Goal: Ask a question

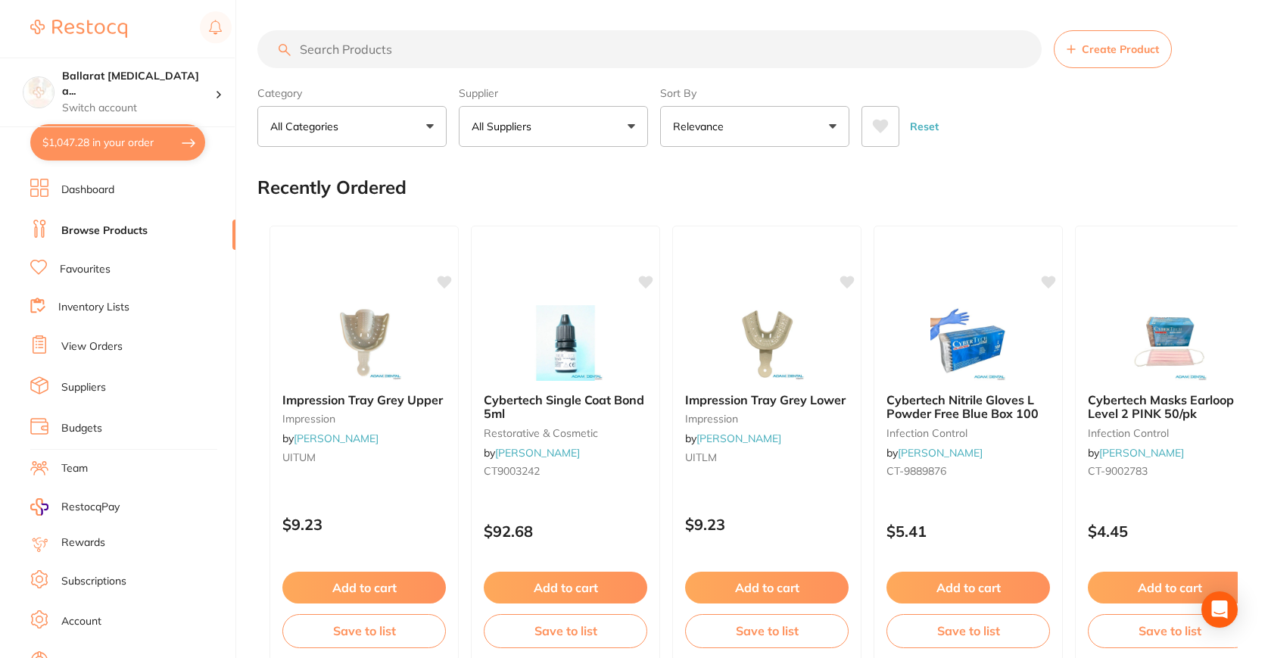
click at [116, 120] on section "Ballarat [MEDICAL_DATA] a... Switch account Ballarat [MEDICAL_DATA] and Implant…" at bounding box center [118, 329] width 236 height 658
click at [116, 151] on button "$1,047.28 in your order" at bounding box center [117, 142] width 175 height 36
checkbox input "true"
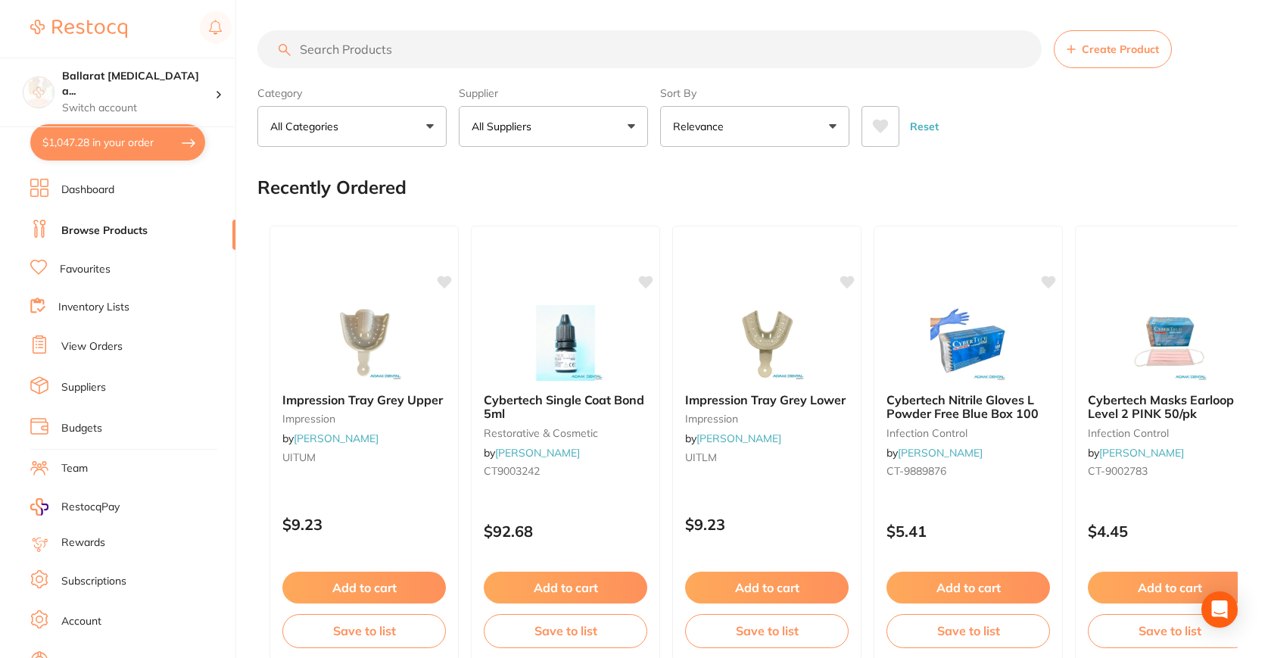
checkbox input "true"
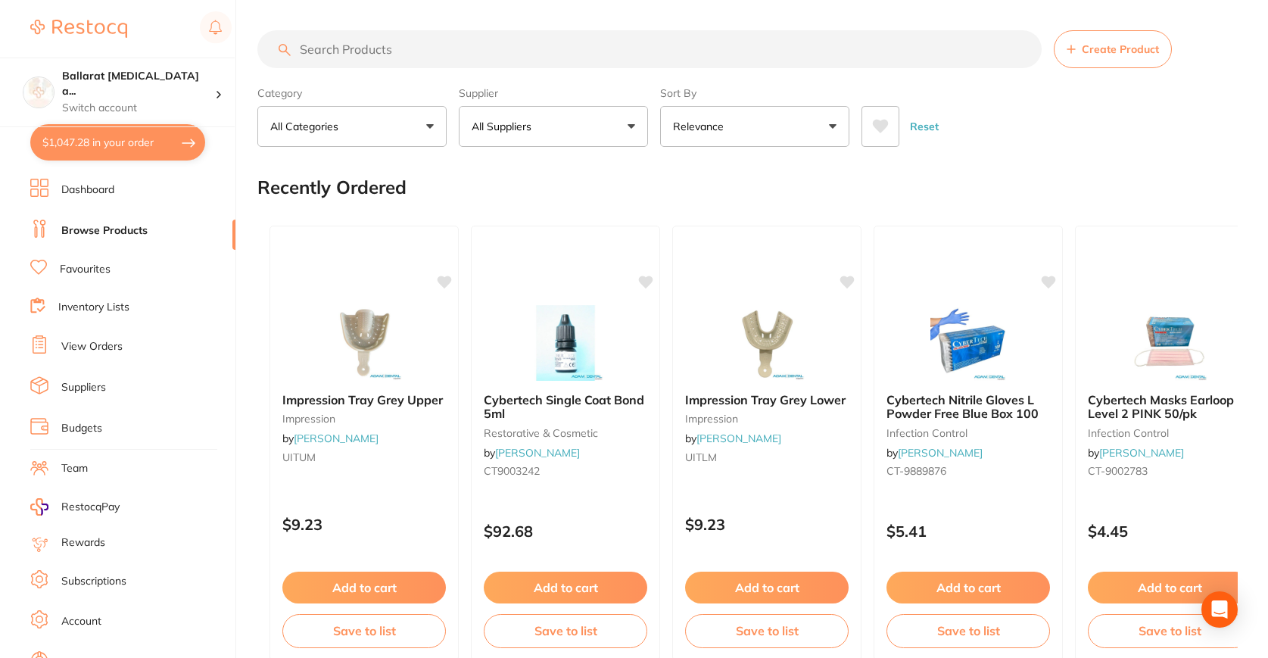
checkbox input "true"
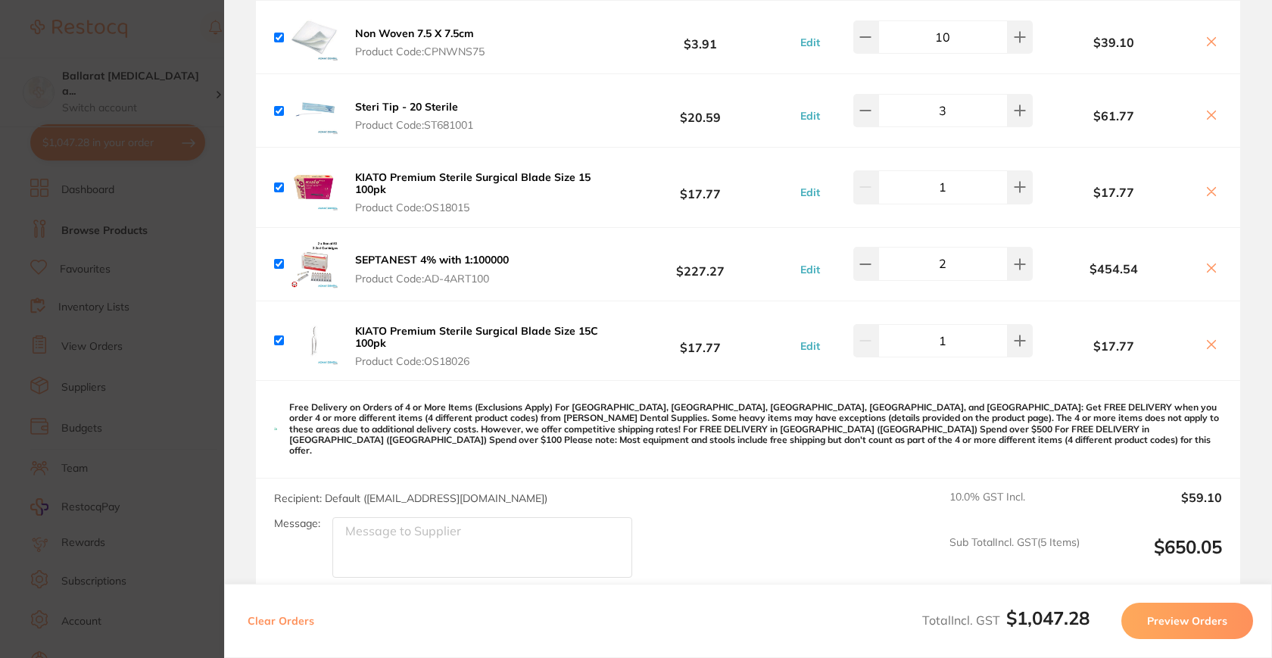
scroll to position [634, 0]
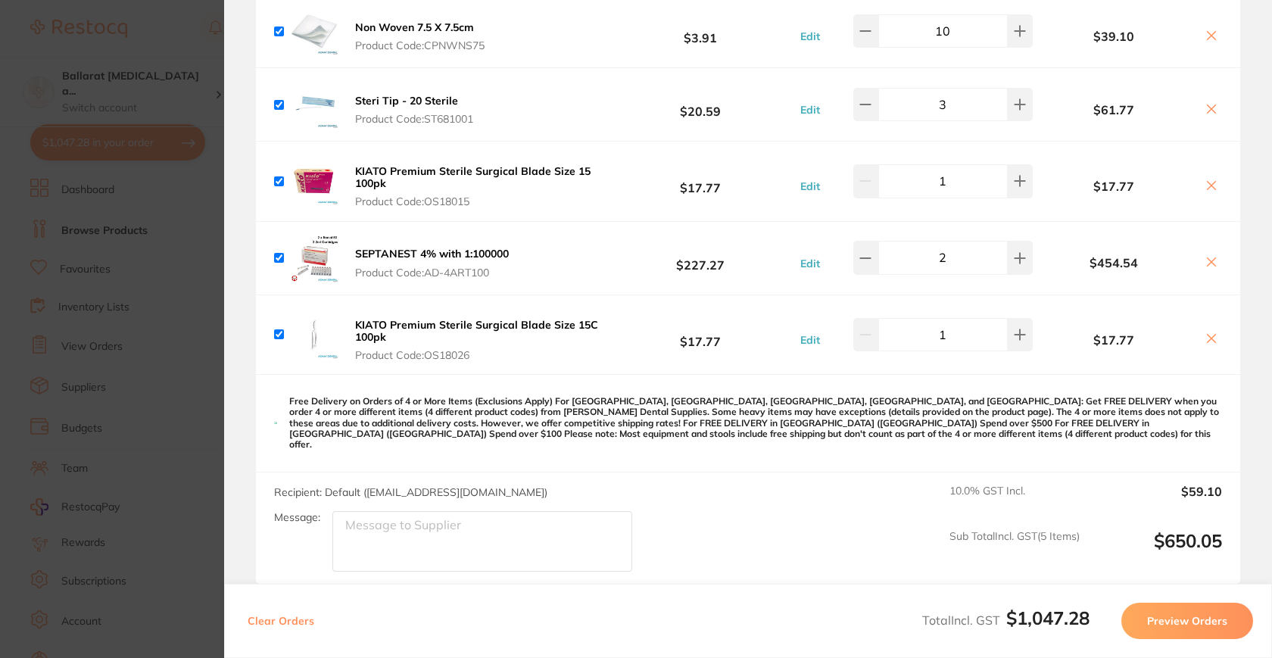
click at [94, 362] on section "Update RRP Set your pre negotiated price for this item. Item Agreed RRP (excl. …" at bounding box center [636, 329] width 1272 height 658
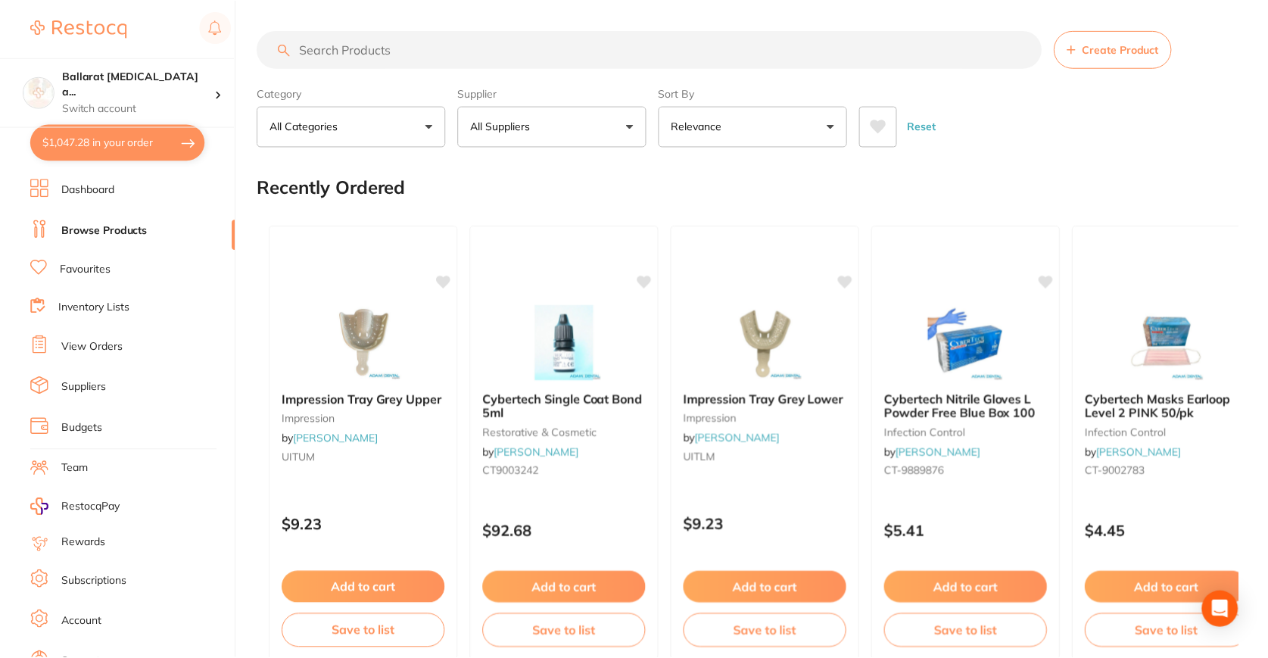
scroll to position [5, 0]
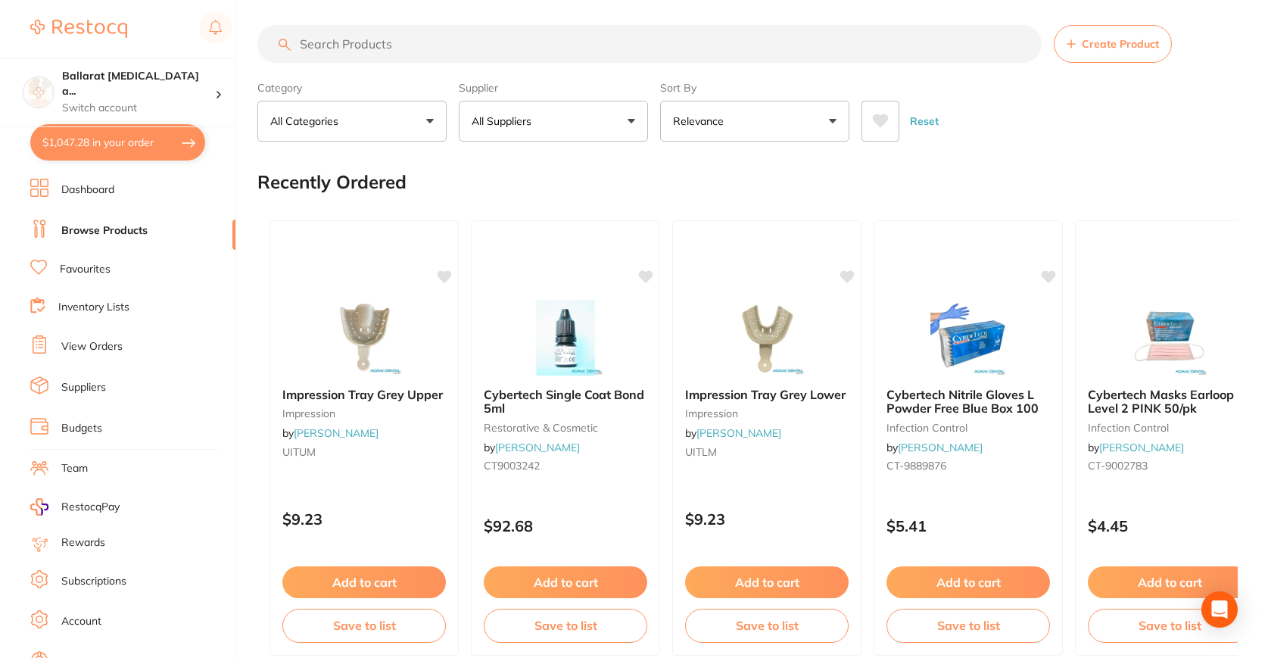
click at [79, 347] on link "View Orders" at bounding box center [91, 346] width 61 height 15
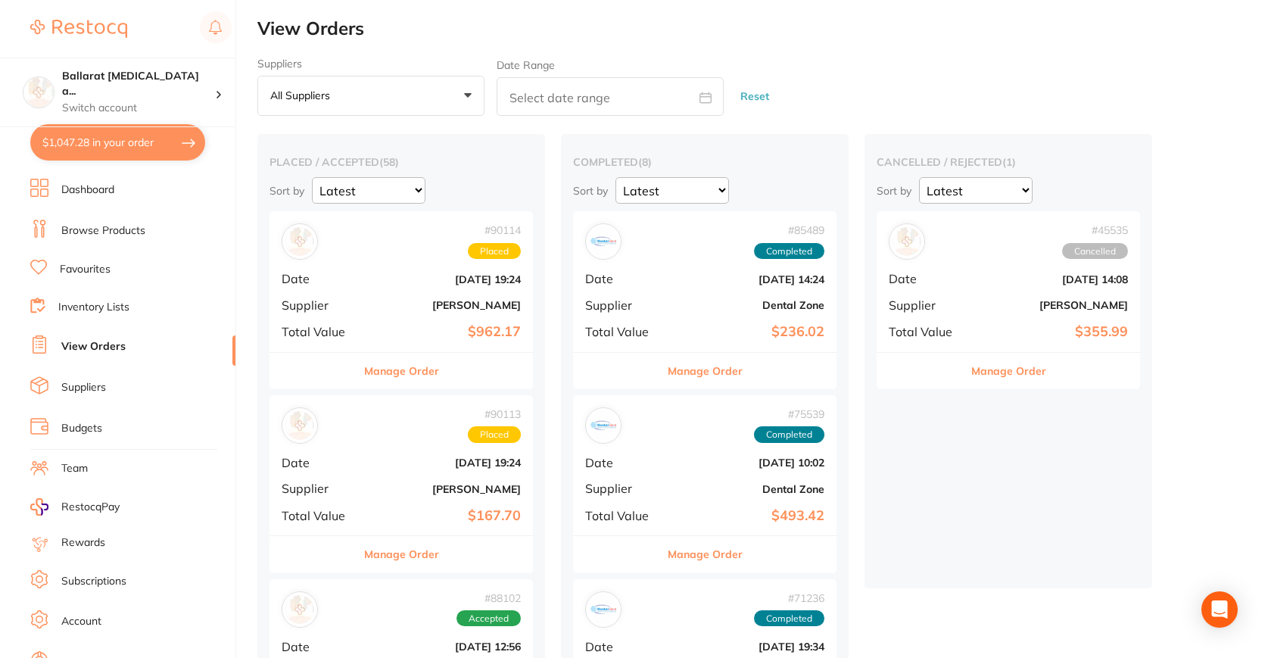
click at [364, 270] on div "# 90114 Placed Date [DATE] 19:24 Supplier [PERSON_NAME] Total Value $962.17" at bounding box center [401, 281] width 263 height 140
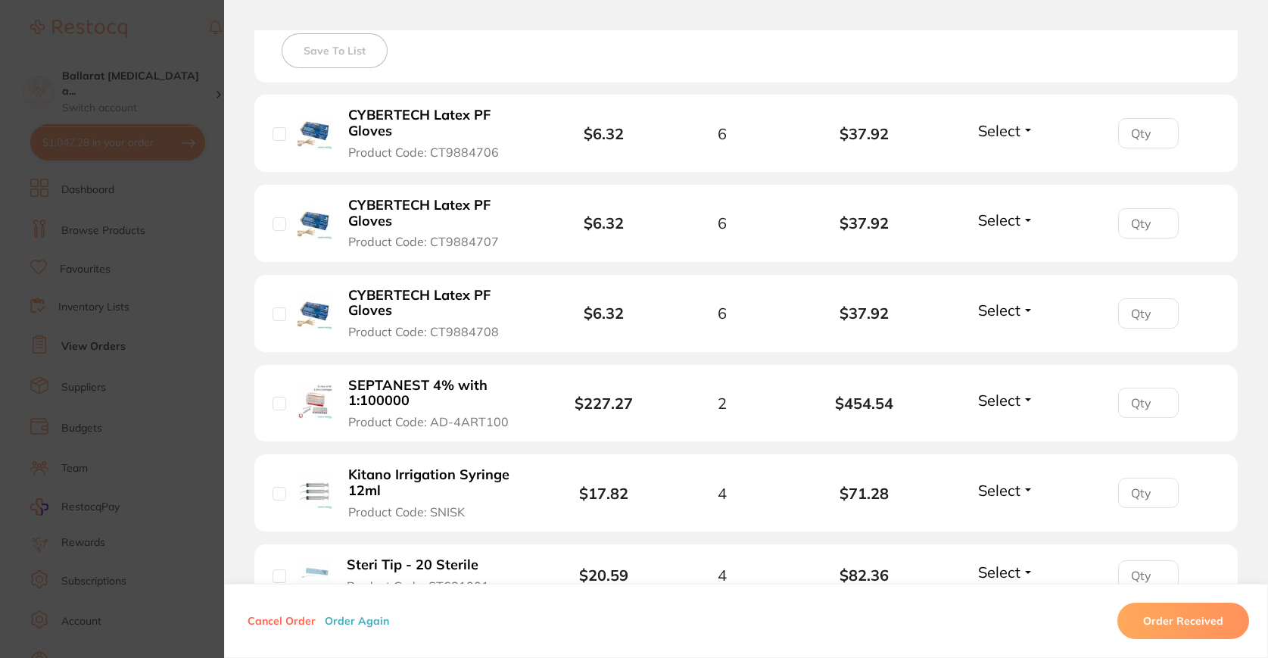
scroll to position [434, 0]
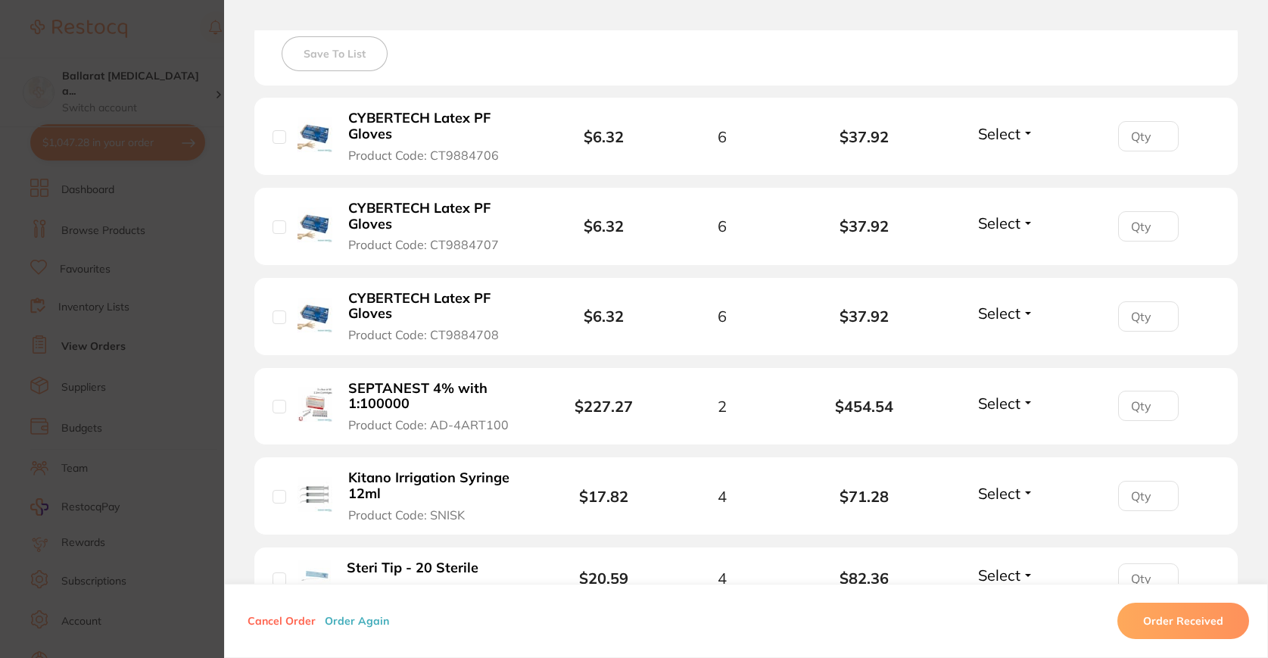
click at [85, 419] on section "Order ID: Restocq- 90114 Order Information Placed Order Order Date [DATE] 19:24…" at bounding box center [634, 329] width 1268 height 658
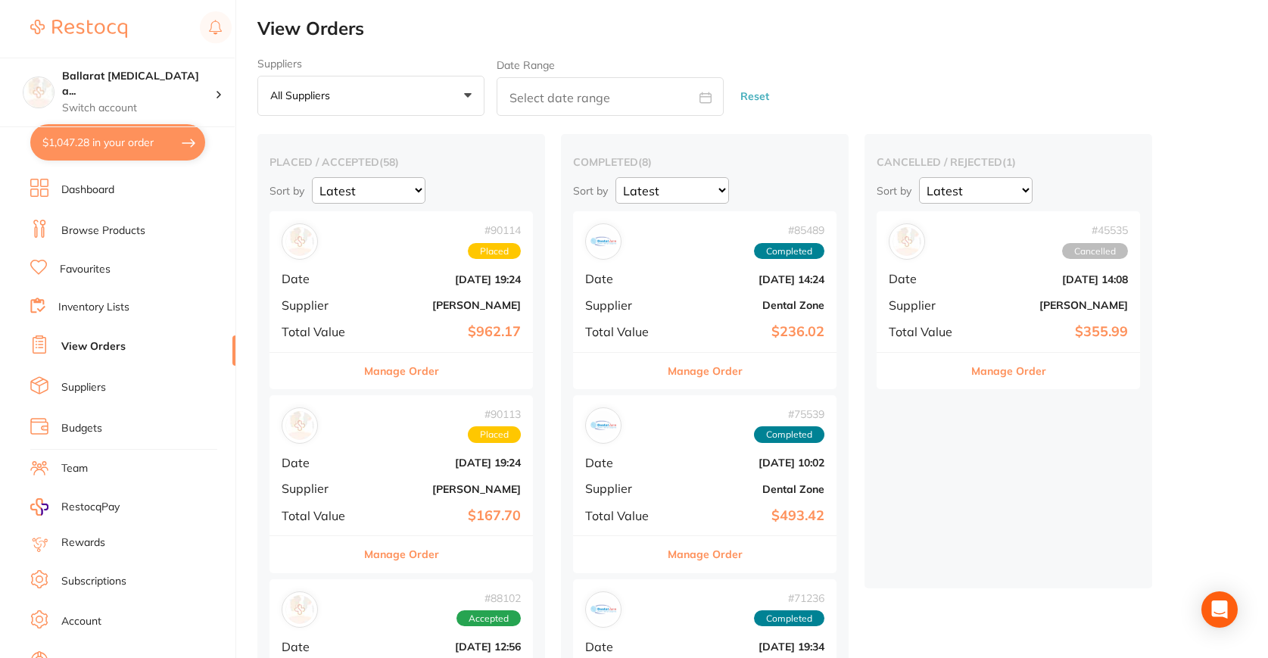
click at [391, 457] on b "[DATE] 19:24" at bounding box center [444, 463] width 151 height 12
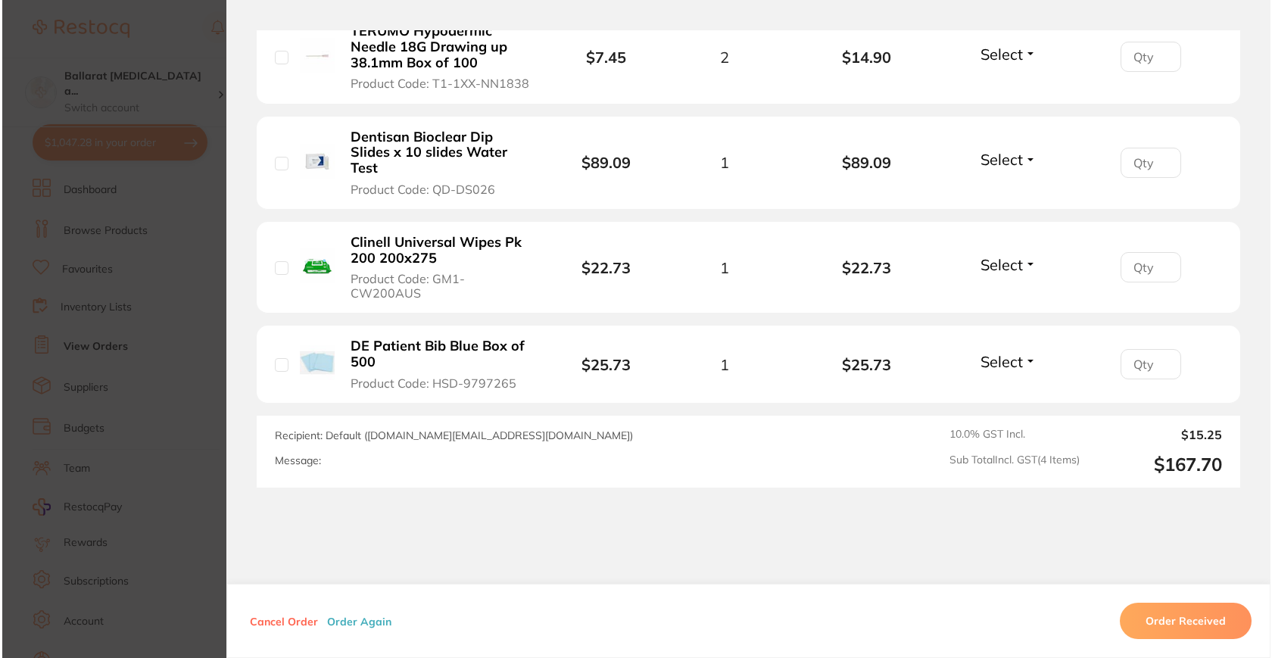
scroll to position [522, 0]
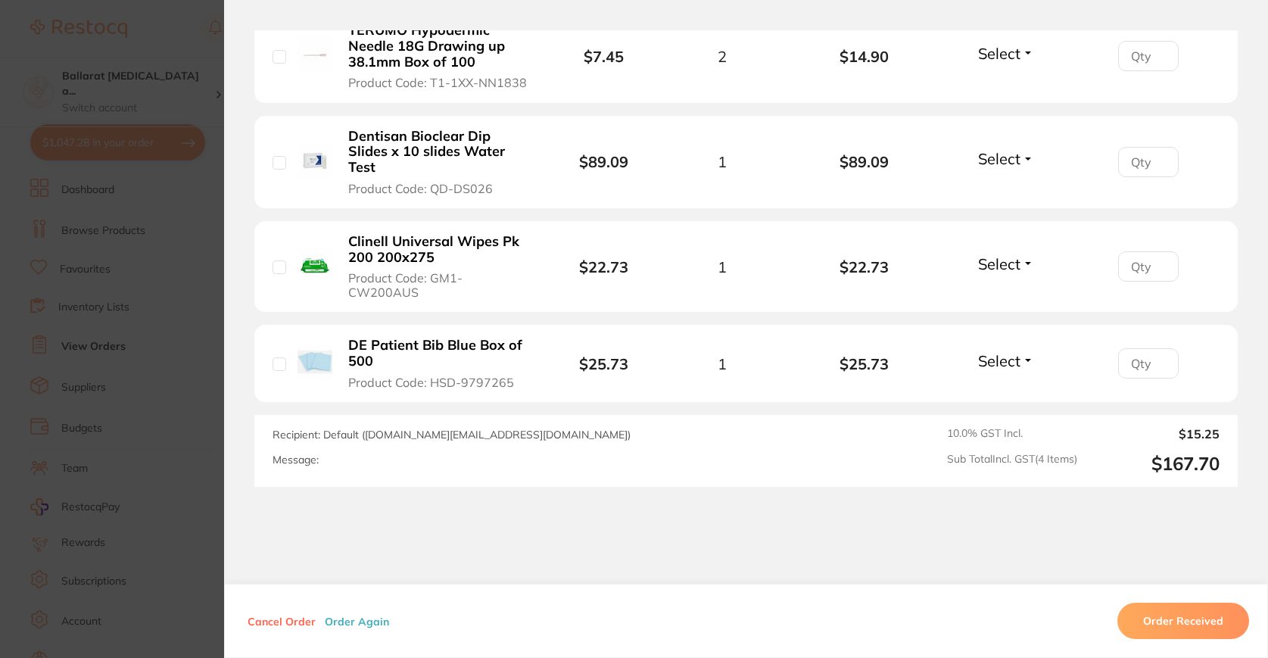
click at [409, 364] on b "DE Patient Bib Blue Box of 500" at bounding box center [438, 353] width 181 height 31
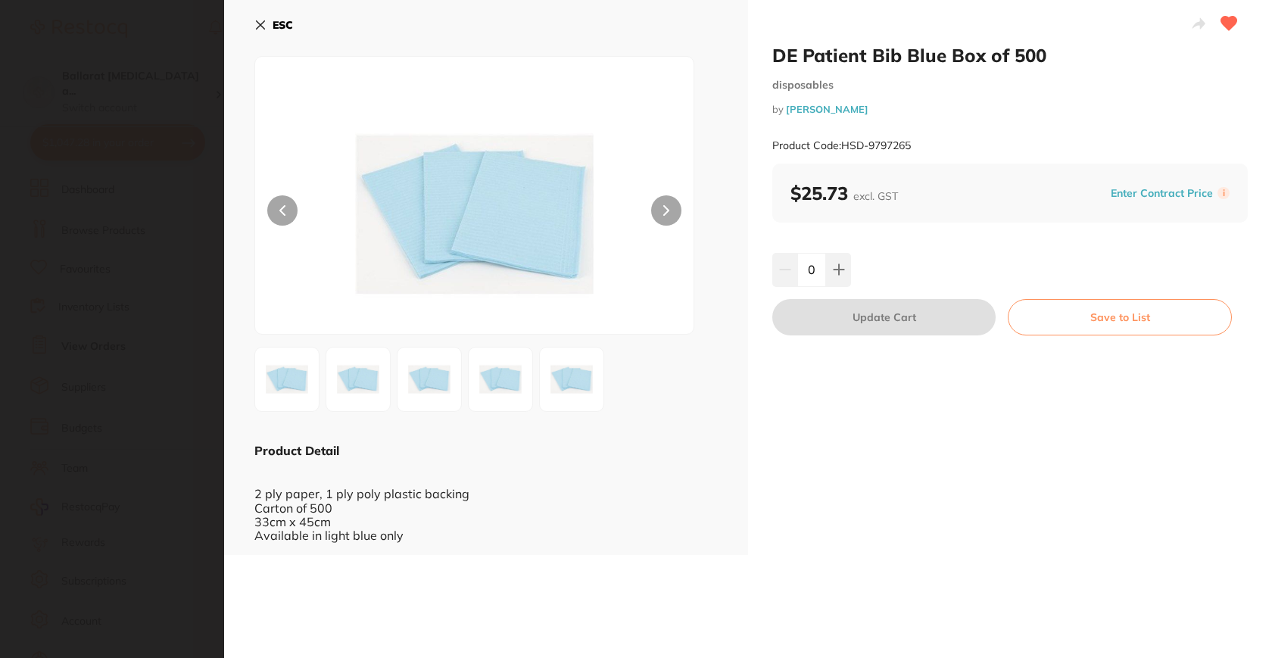
click at [117, 220] on section "DE Patient Bib Blue Box of 500 disposables by [PERSON_NAME] Product Code: HSD-9…" at bounding box center [636, 329] width 1272 height 658
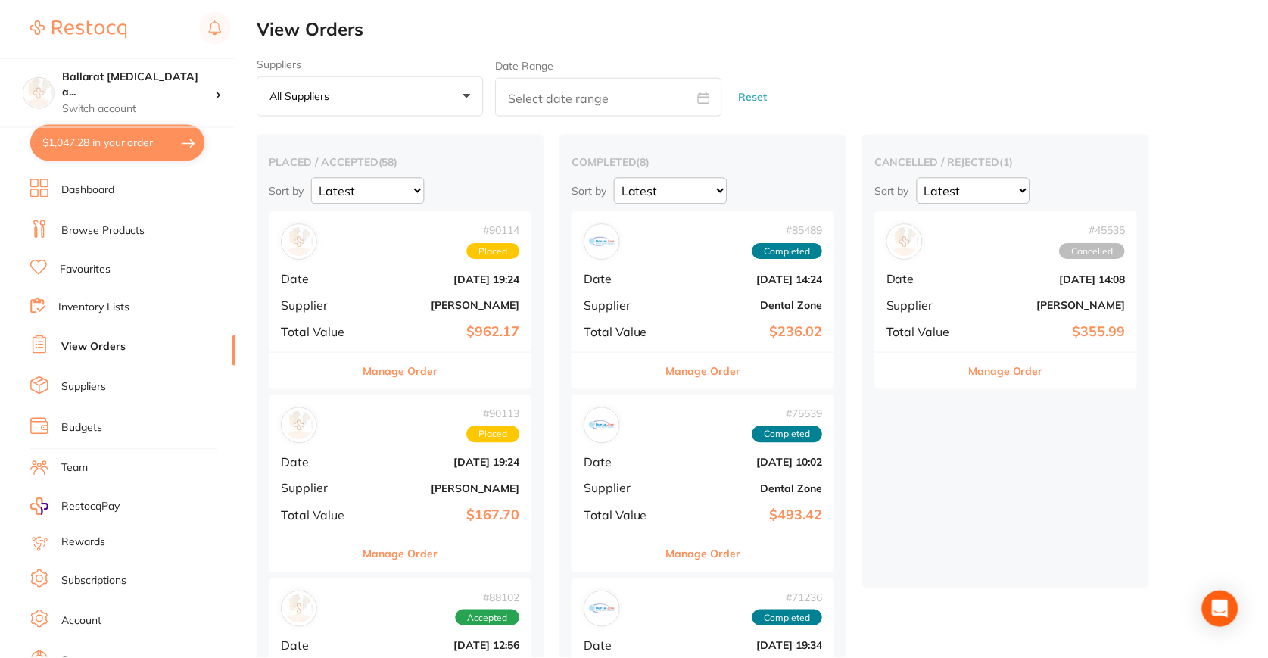
scroll to position [5, 0]
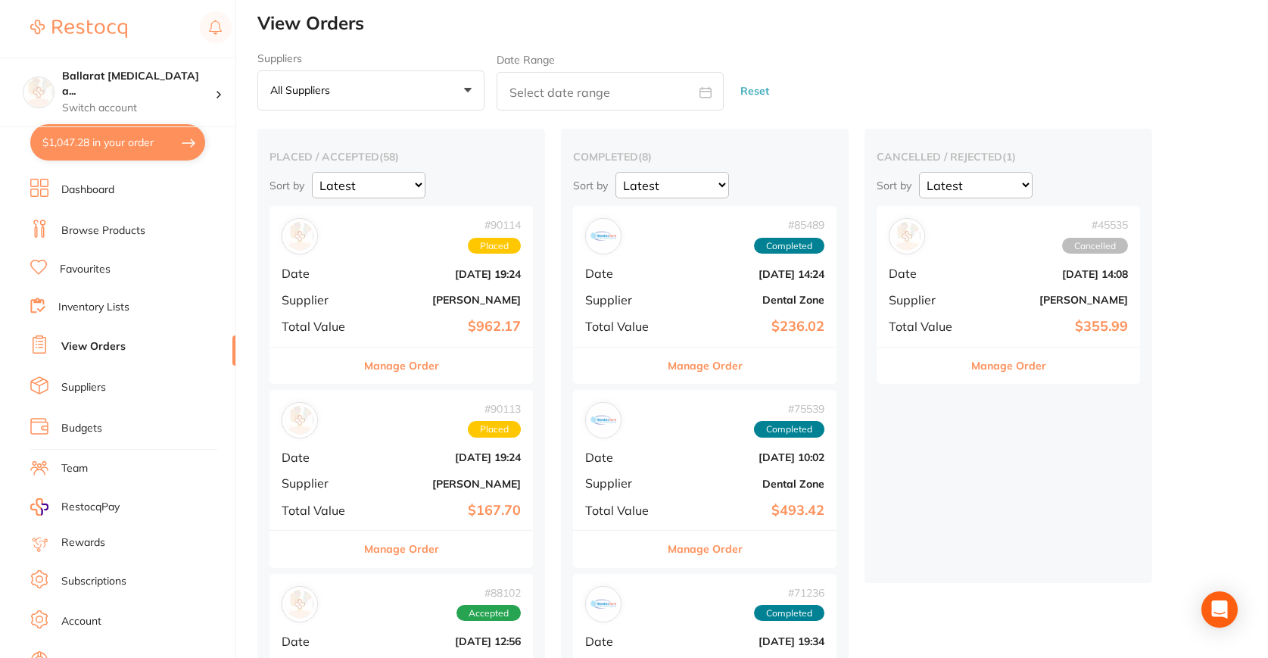
click at [365, 303] on div "# 90114 Placed Date [DATE] 19:24 Supplier [PERSON_NAME] Total Value $962.17" at bounding box center [401, 276] width 263 height 140
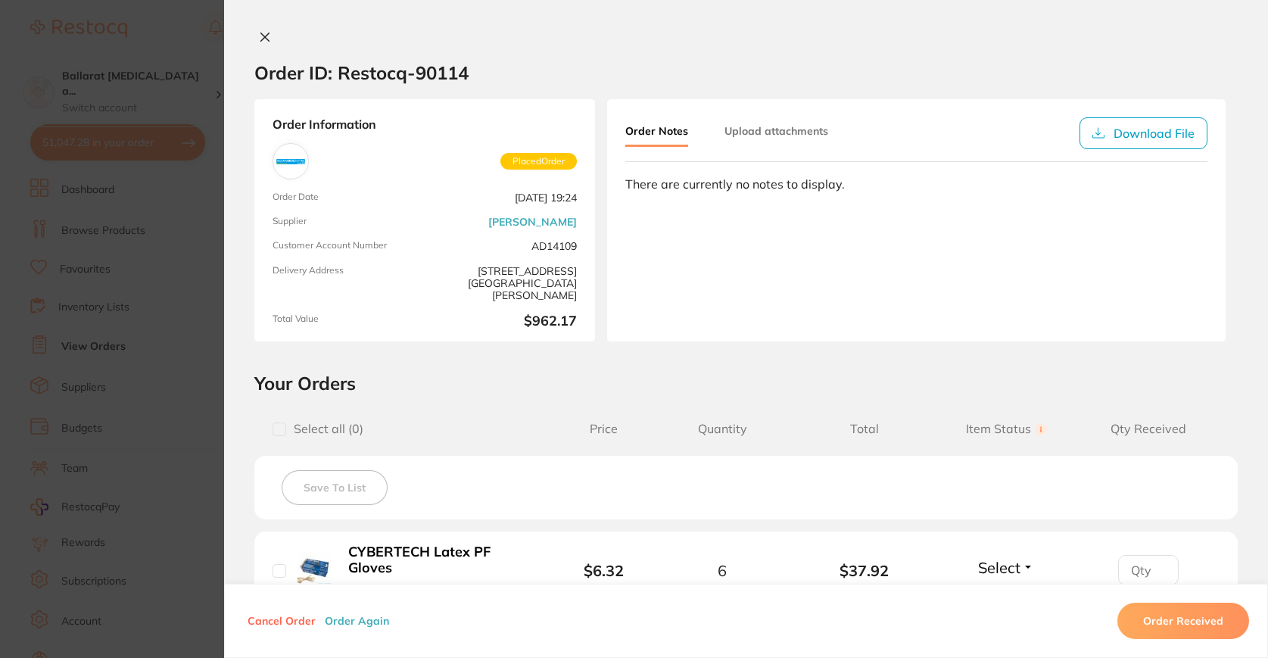
click at [224, 340] on div "Order Information Placed Order Order Date [DATE] 19:24 Supplier [PERSON_NAME] C…" at bounding box center [746, 220] width 1044 height 242
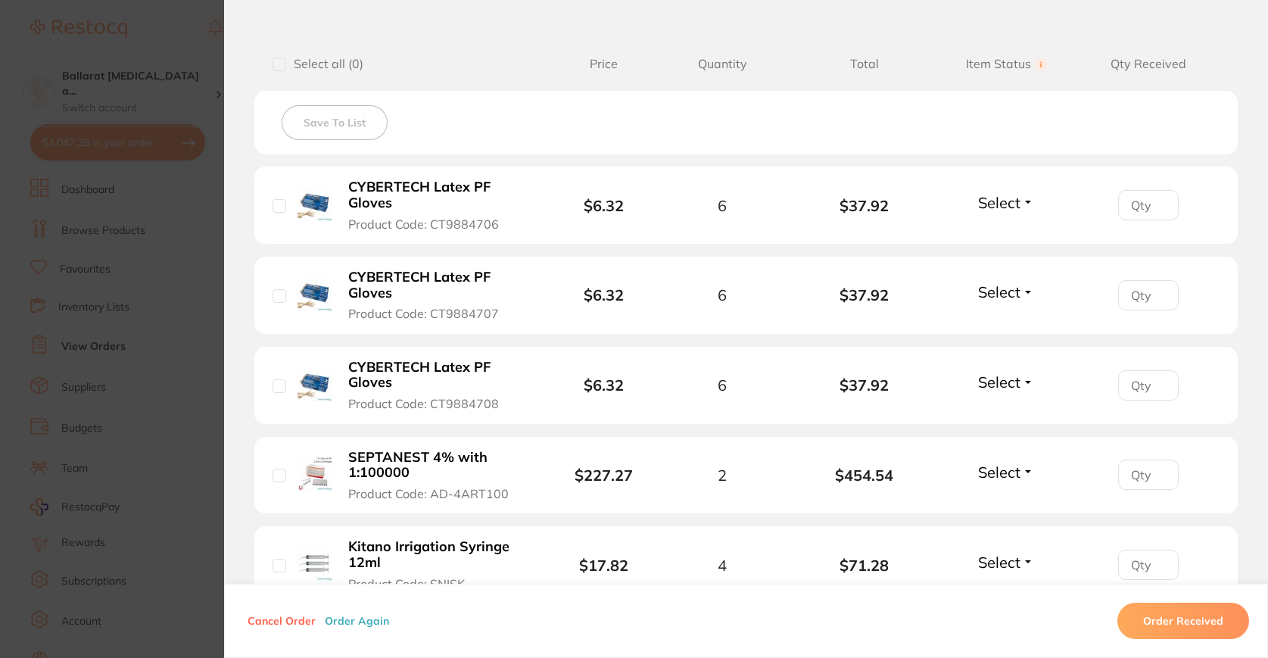
scroll to position [370, 0]
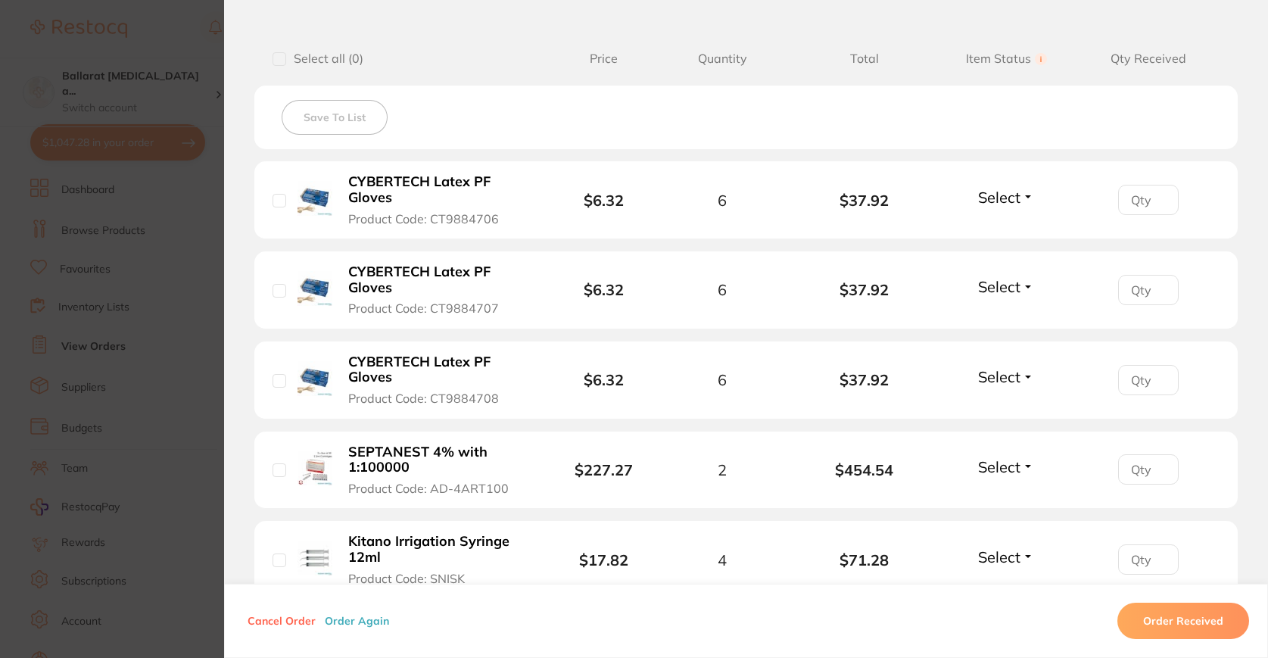
click at [1020, 199] on button "Select" at bounding box center [1006, 197] width 65 height 19
click at [955, 170] on li "CYBERTECH Latex PF Gloves Product Code: CT9884706 $6.32 6 $37.92 Select Receive…" at bounding box center [745, 200] width 983 height 78
drag, startPoint x: 427, startPoint y: 217, endPoint x: 492, endPoint y: 216, distance: 65.1
click at [492, 216] on button "CYBERTECH Latex PF Gloves Product Code: CT9884706" at bounding box center [439, 199] width 190 height 53
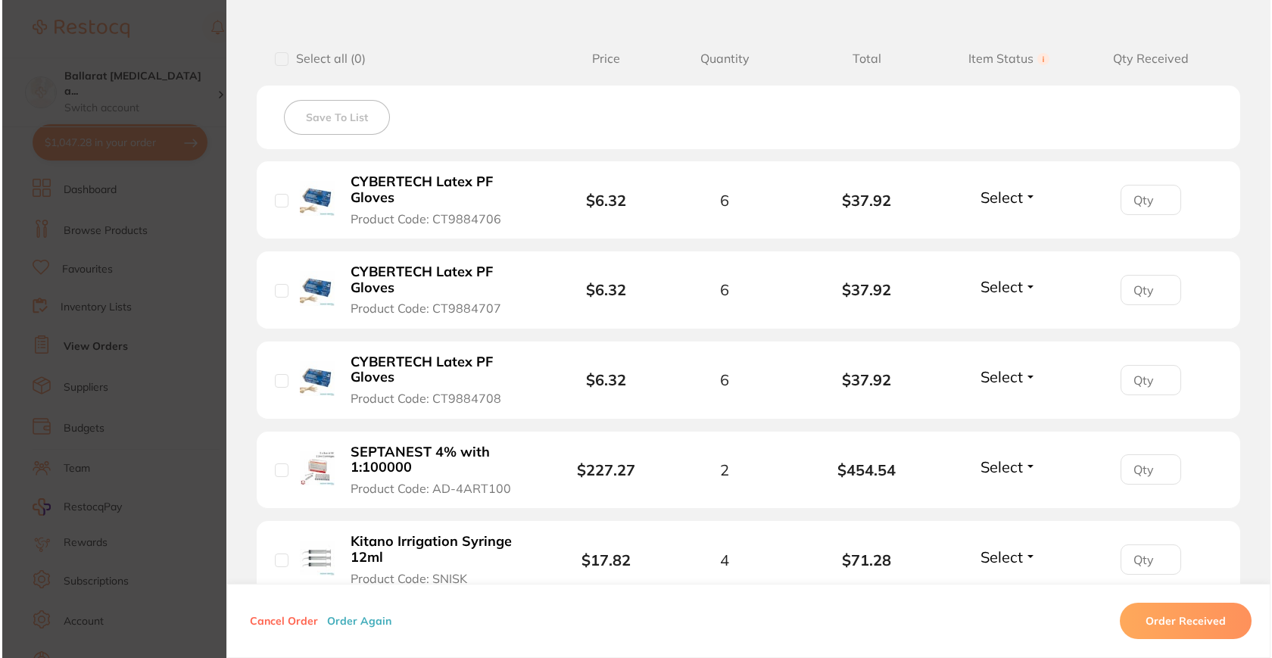
scroll to position [0, 0]
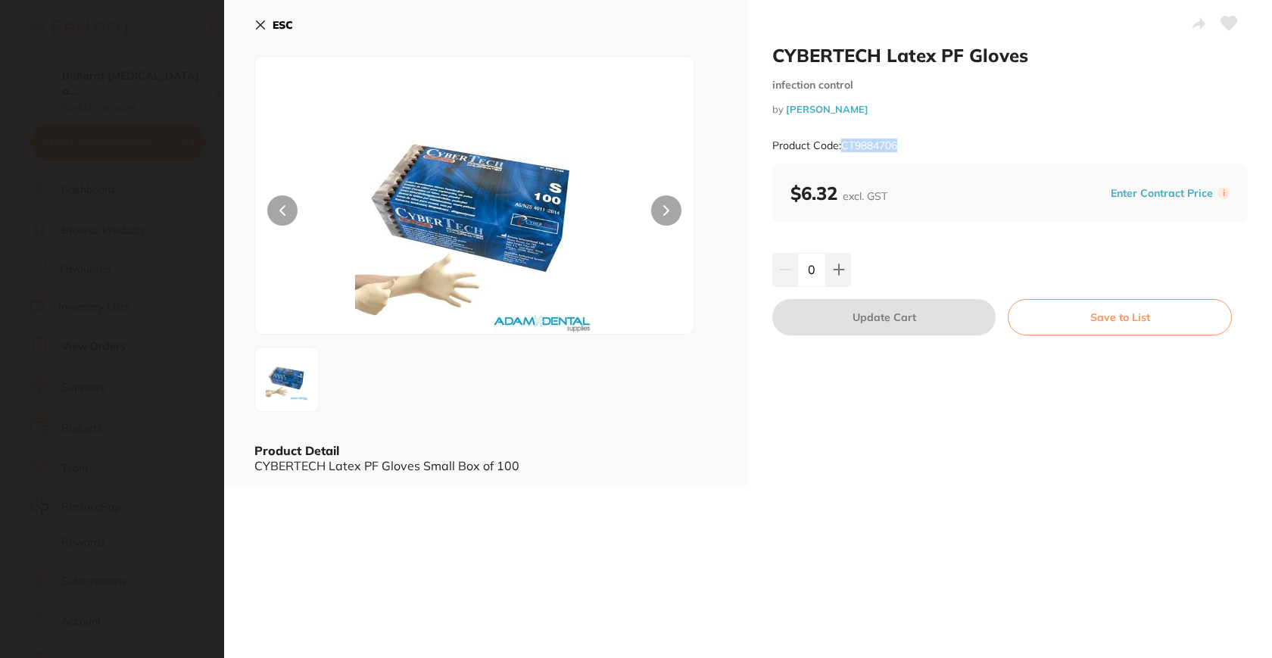
drag, startPoint x: 902, startPoint y: 142, endPoint x: 839, endPoint y: 149, distance: 64.0
click at [839, 149] on div "Product Code: CT9884706" at bounding box center [1009, 145] width 475 height 37
click at [116, 319] on section "CYBERTECH Latex PF Gloves infection control by [PERSON_NAME] Product Code: CT98…" at bounding box center [636, 329] width 1272 height 658
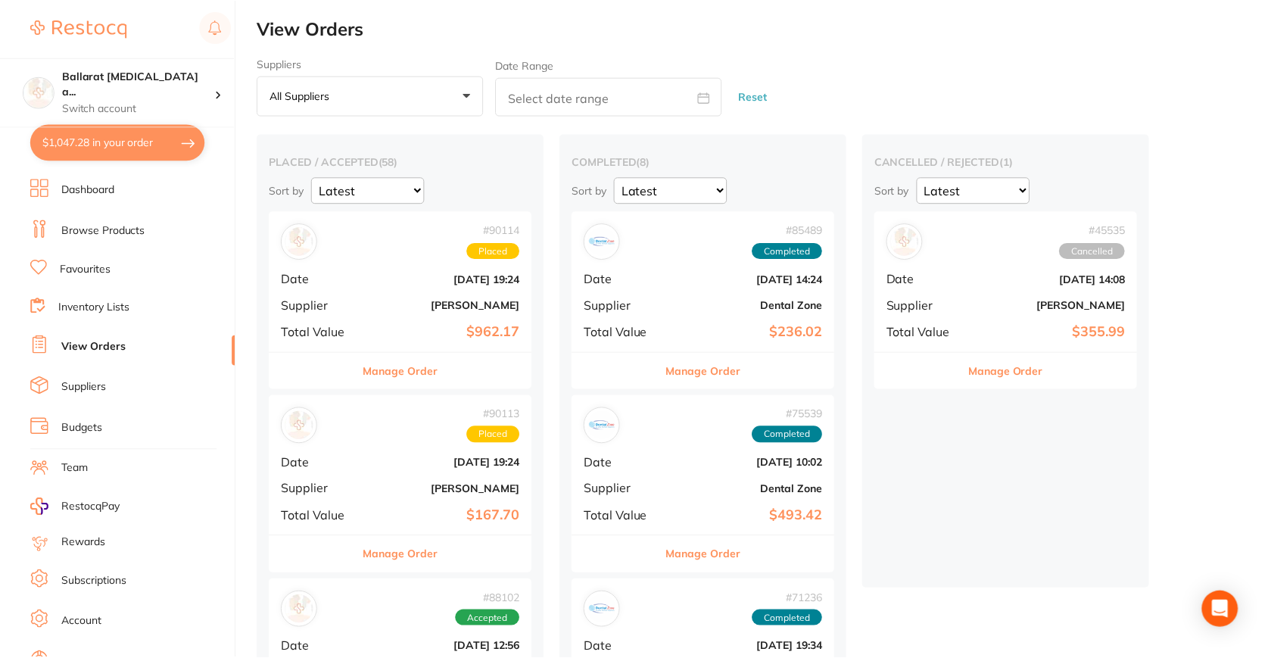
scroll to position [5, 0]
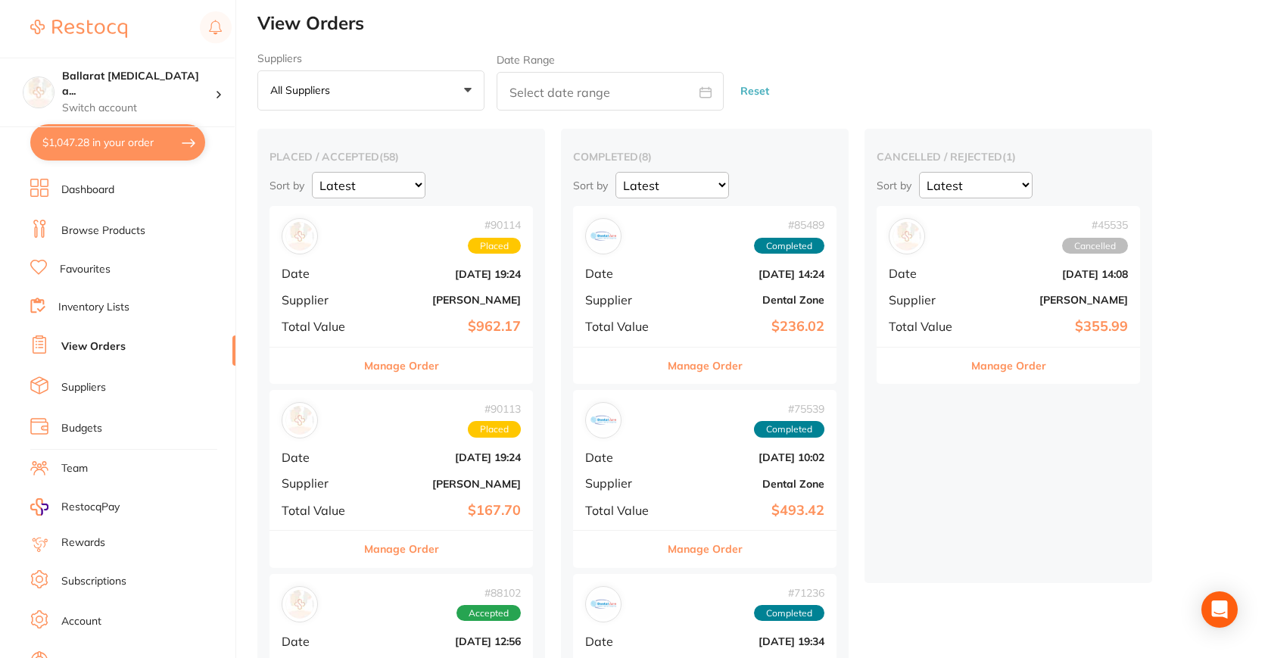
click at [450, 295] on b "[PERSON_NAME]" at bounding box center [444, 300] width 151 height 12
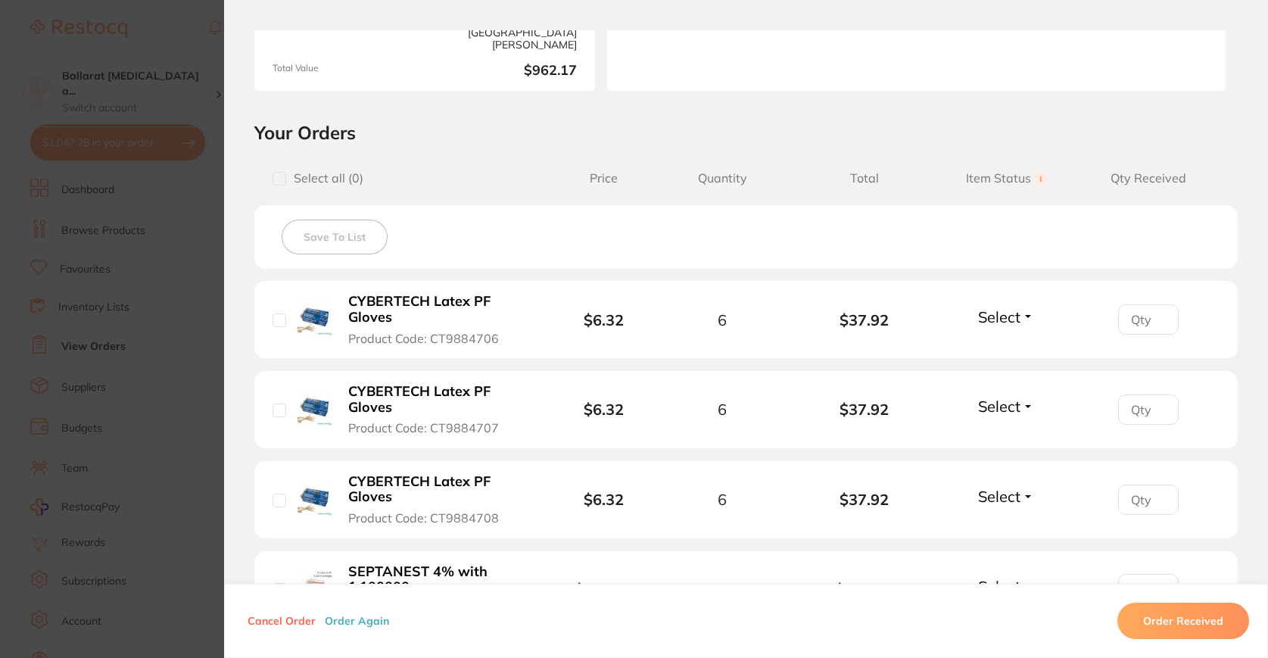
scroll to position [253, 0]
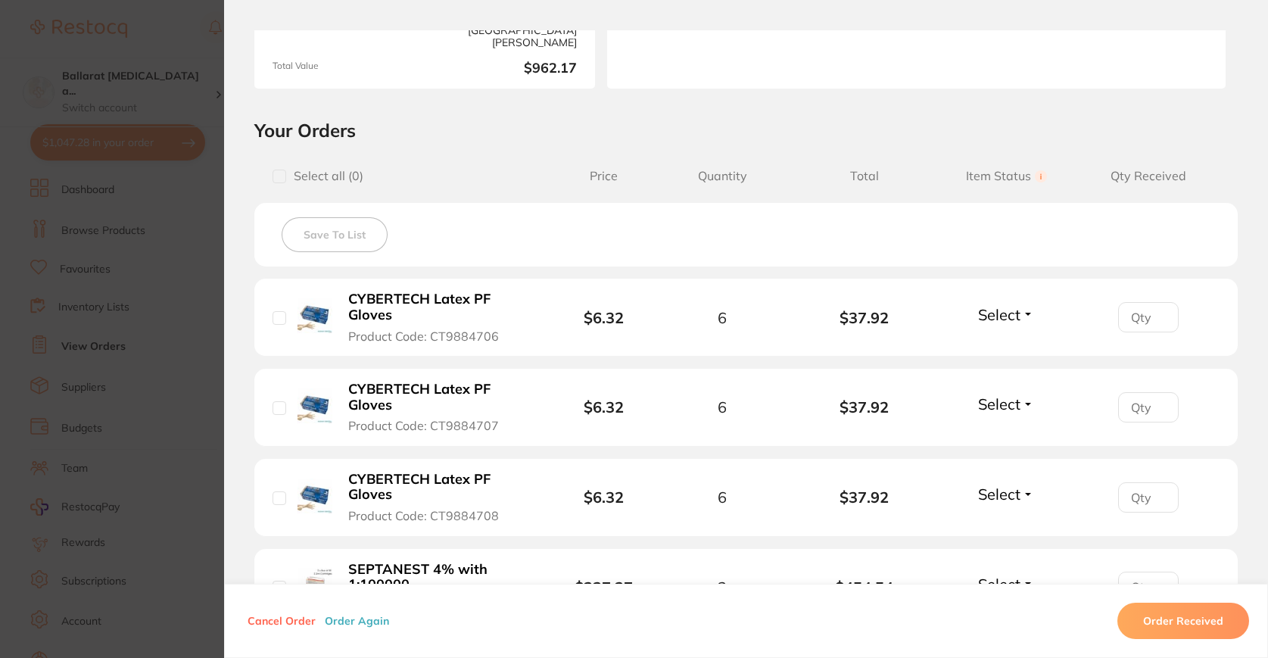
click at [450, 410] on b "CYBERTECH Latex PF Gloves" at bounding box center [438, 397] width 181 height 31
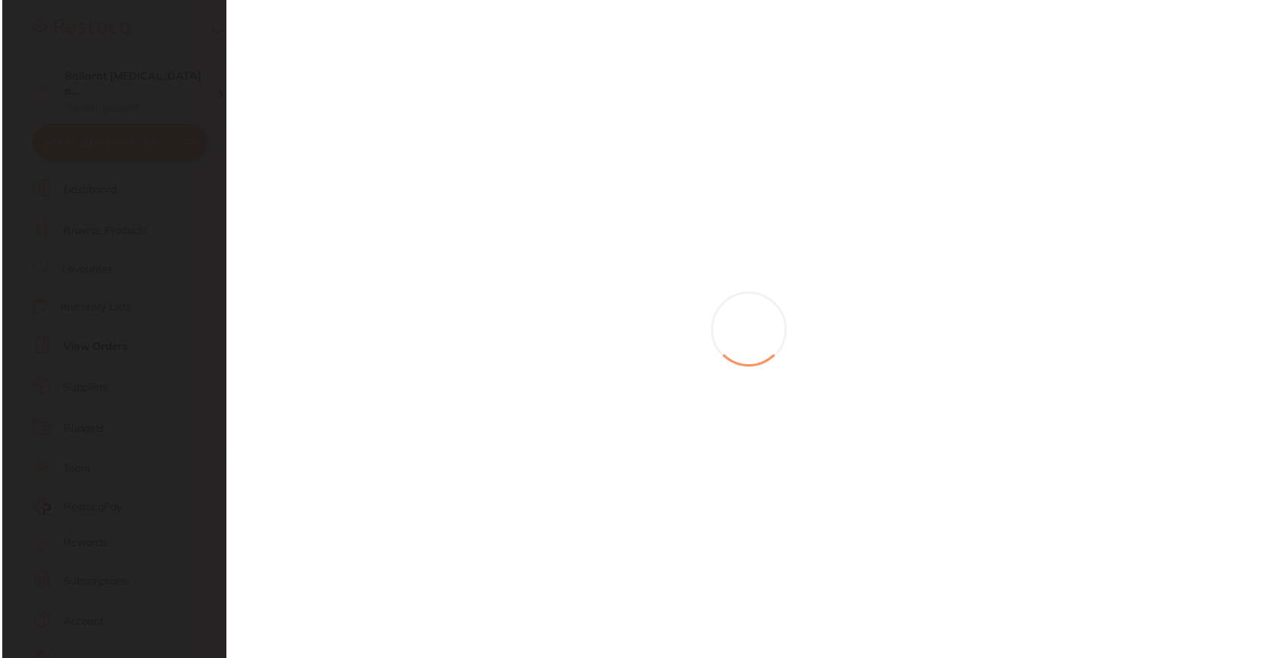
scroll to position [0, 0]
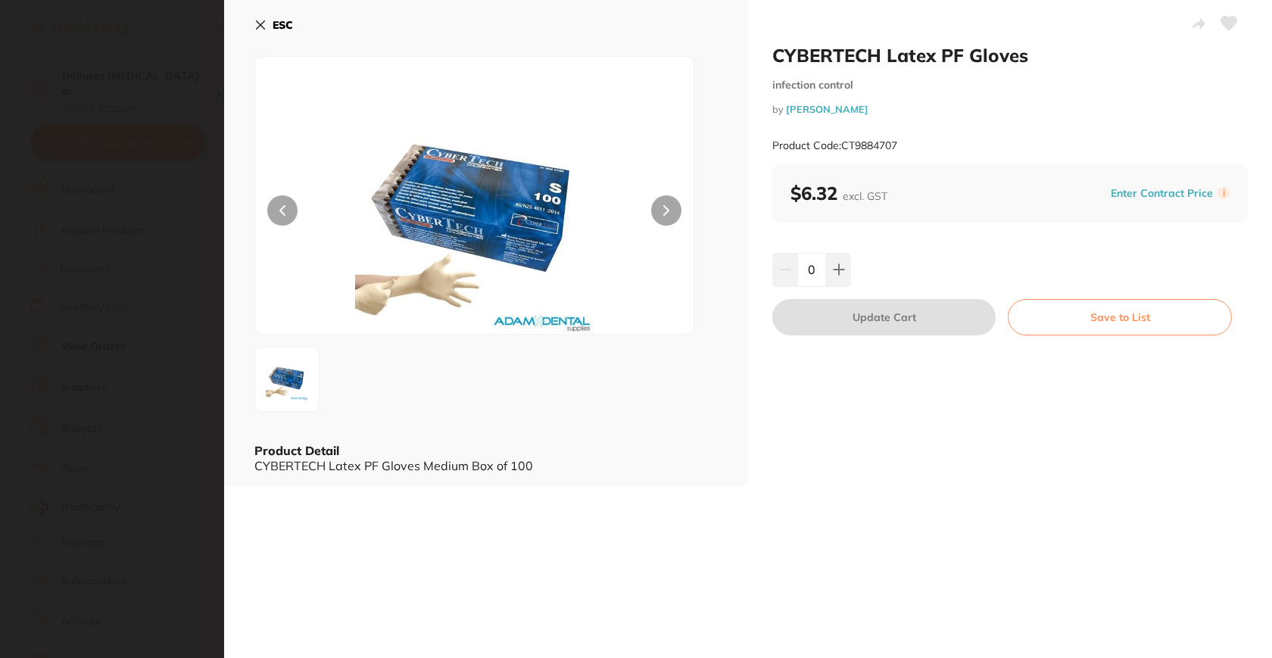
click at [264, 19] on icon at bounding box center [260, 25] width 12 height 12
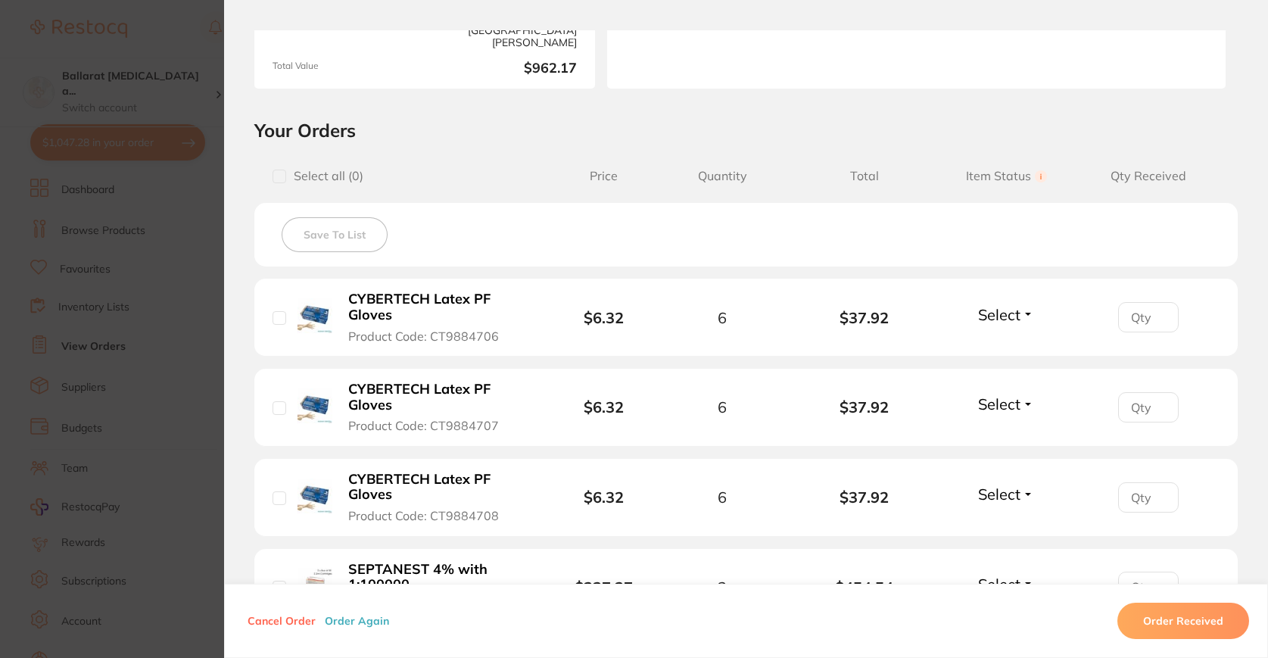
scroll to position [266, 0]
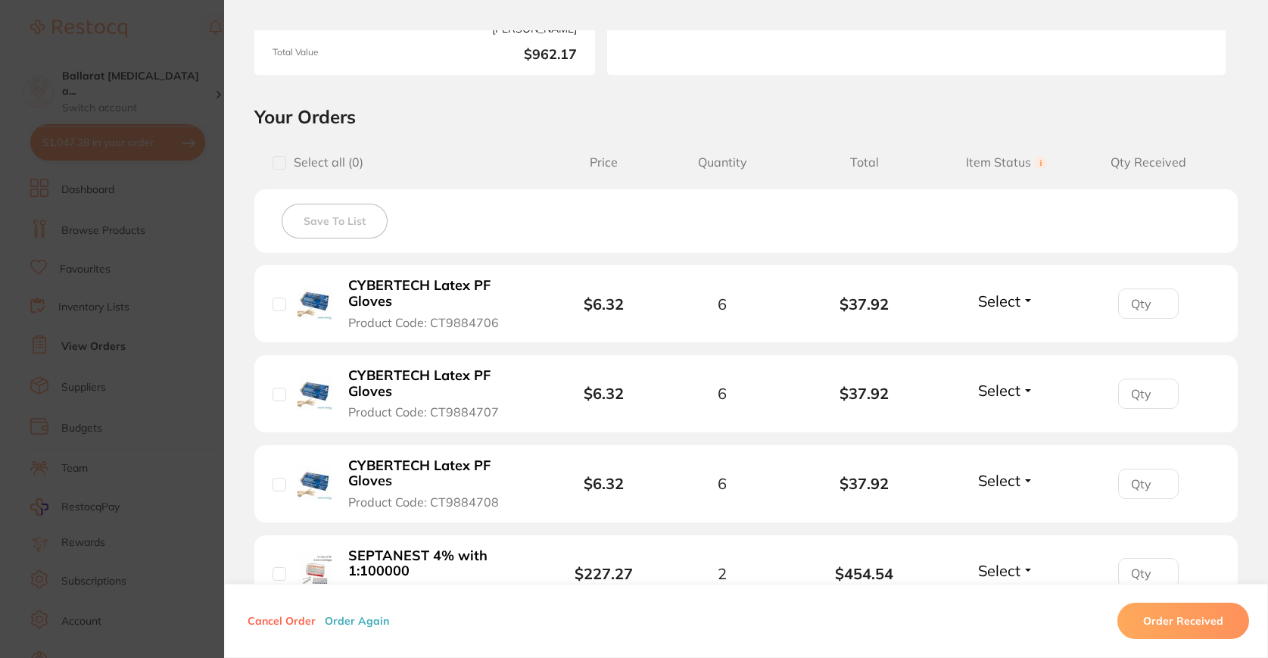
click at [457, 477] on b "CYBERTECH Latex PF Gloves" at bounding box center [438, 473] width 181 height 31
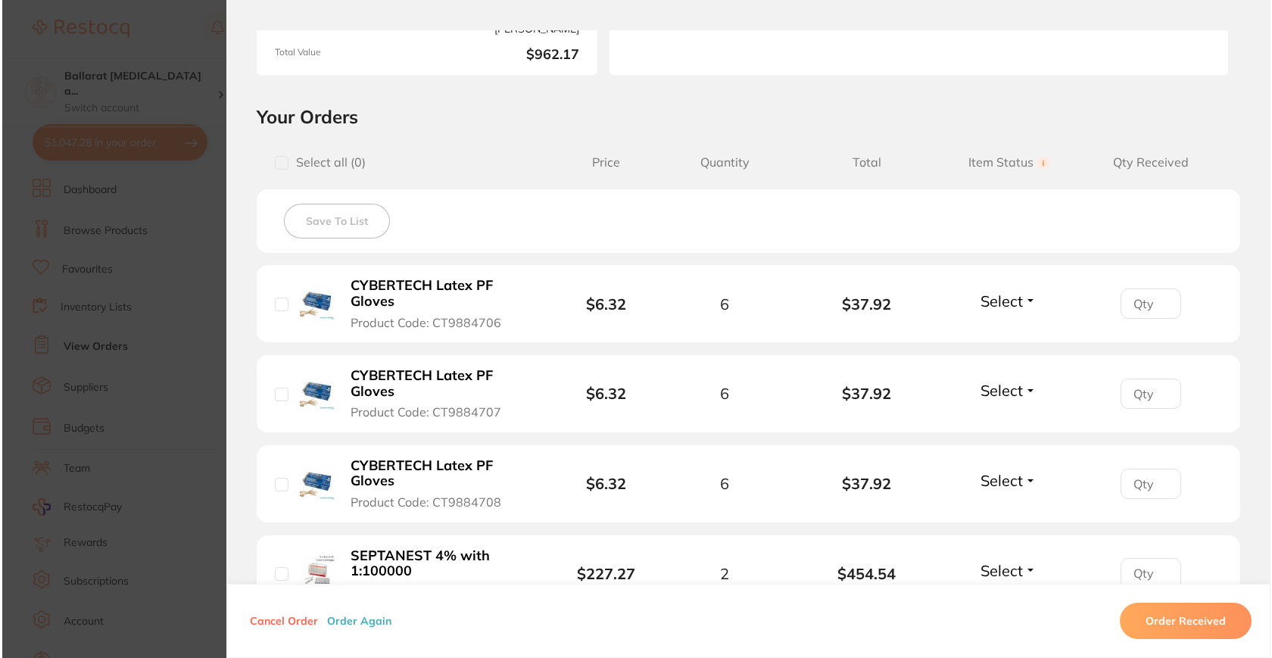
scroll to position [0, 0]
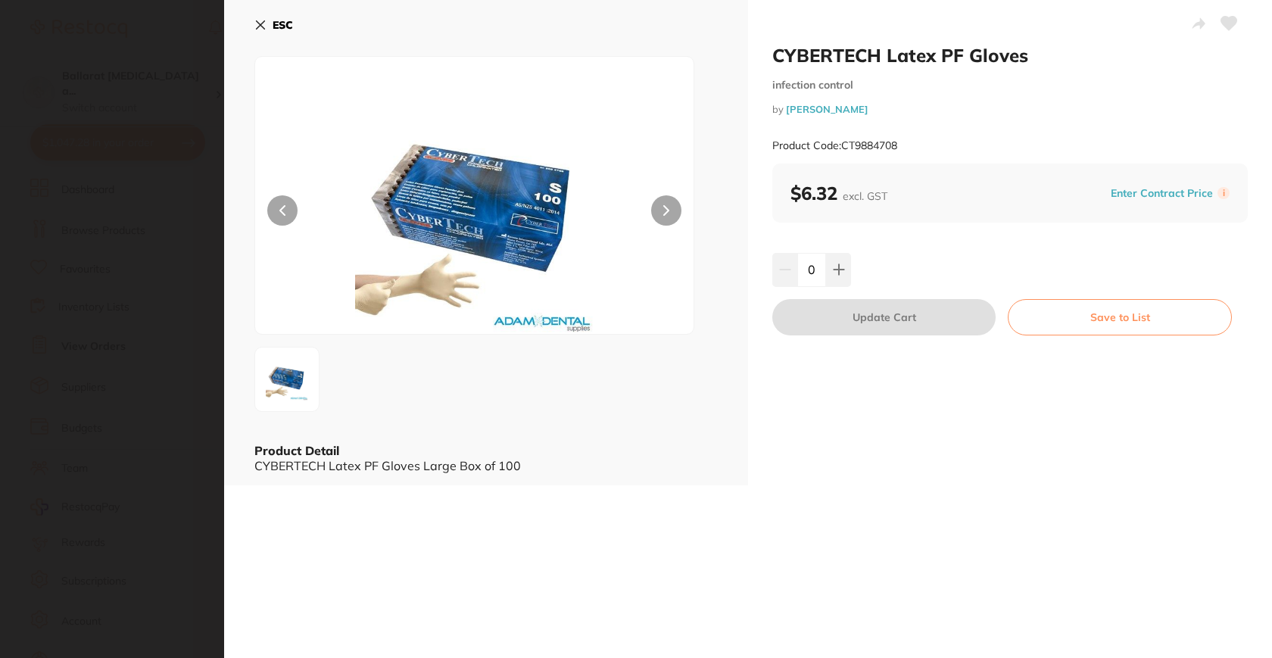
click at [268, 24] on button "ESC" at bounding box center [273, 25] width 39 height 26
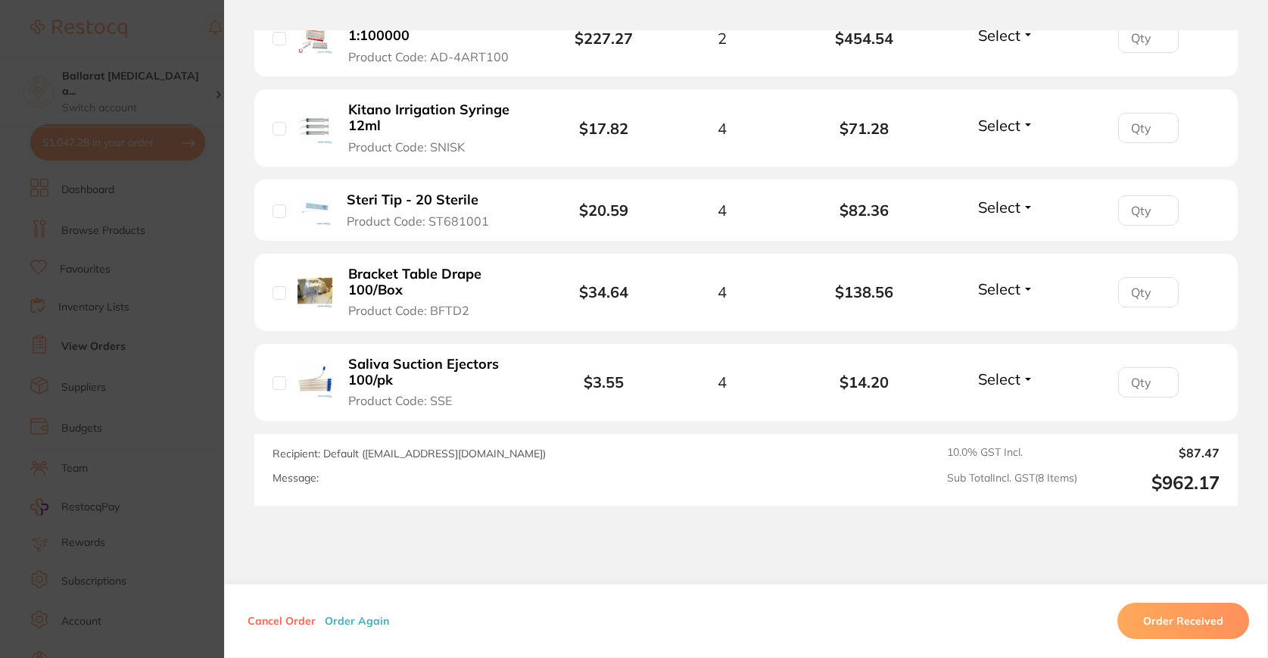
scroll to position [875, 0]
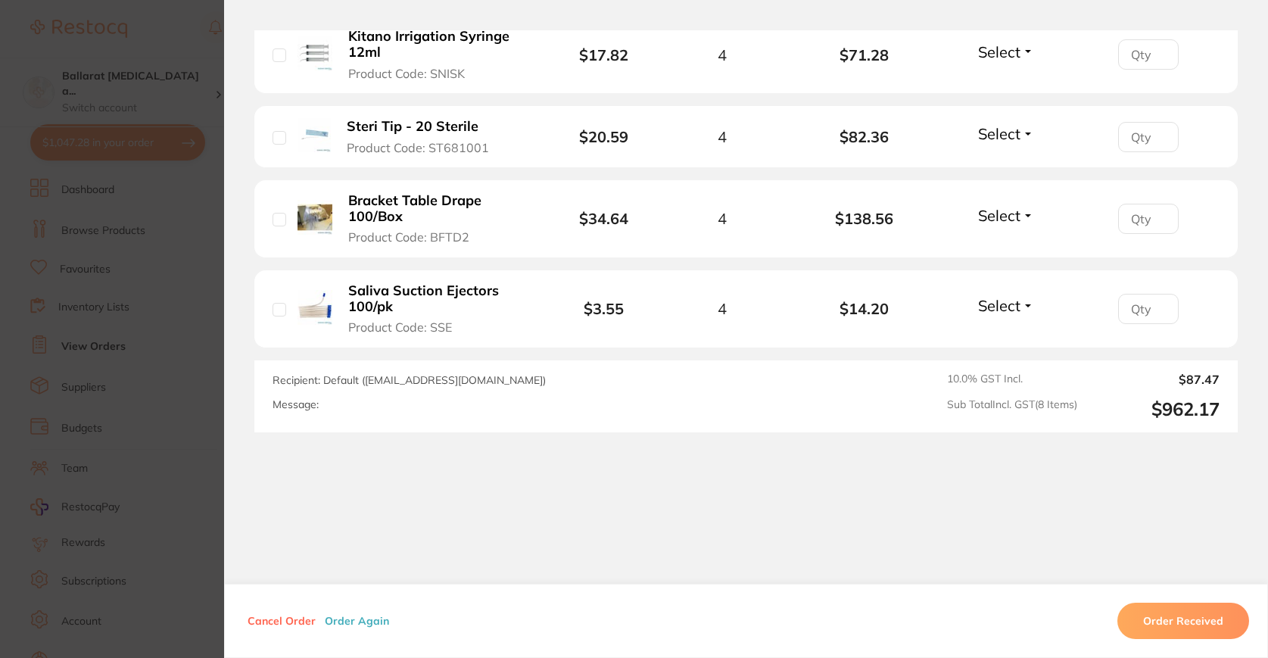
click at [23, 261] on section "Order ID: Restocq- 90114 Order Information Placed Order Order Date [DATE] 19:24…" at bounding box center [634, 329] width 1268 height 658
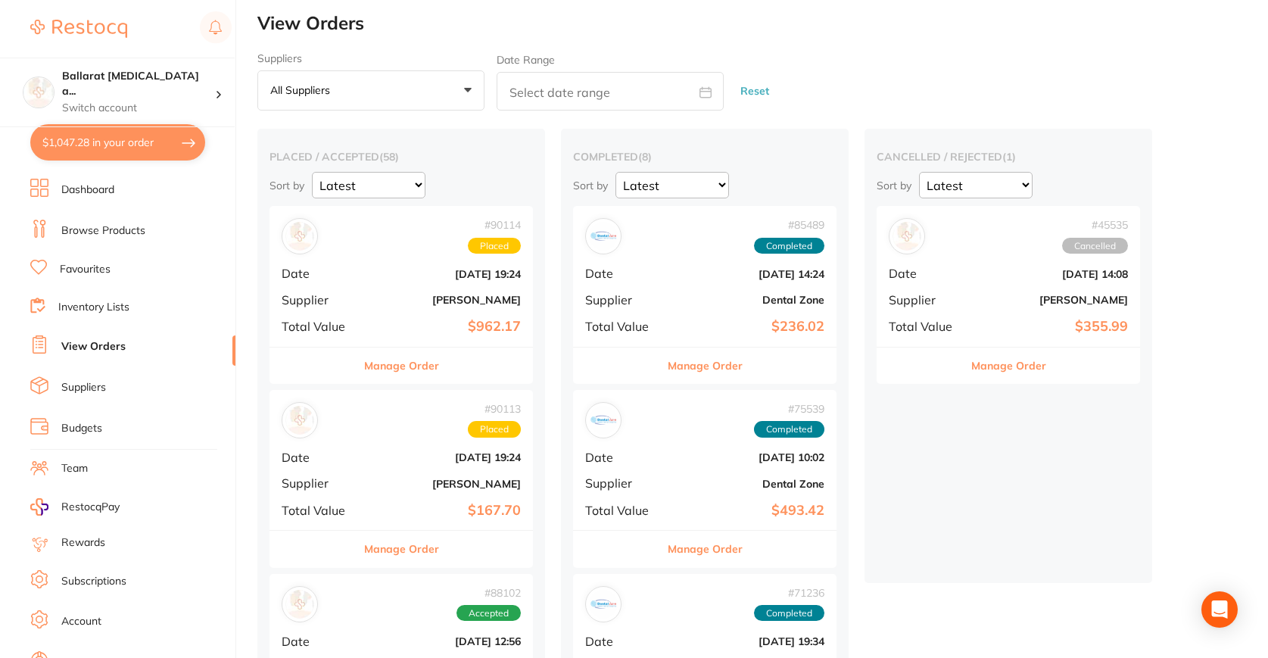
click at [337, 477] on span "Supplier" at bounding box center [320, 483] width 76 height 14
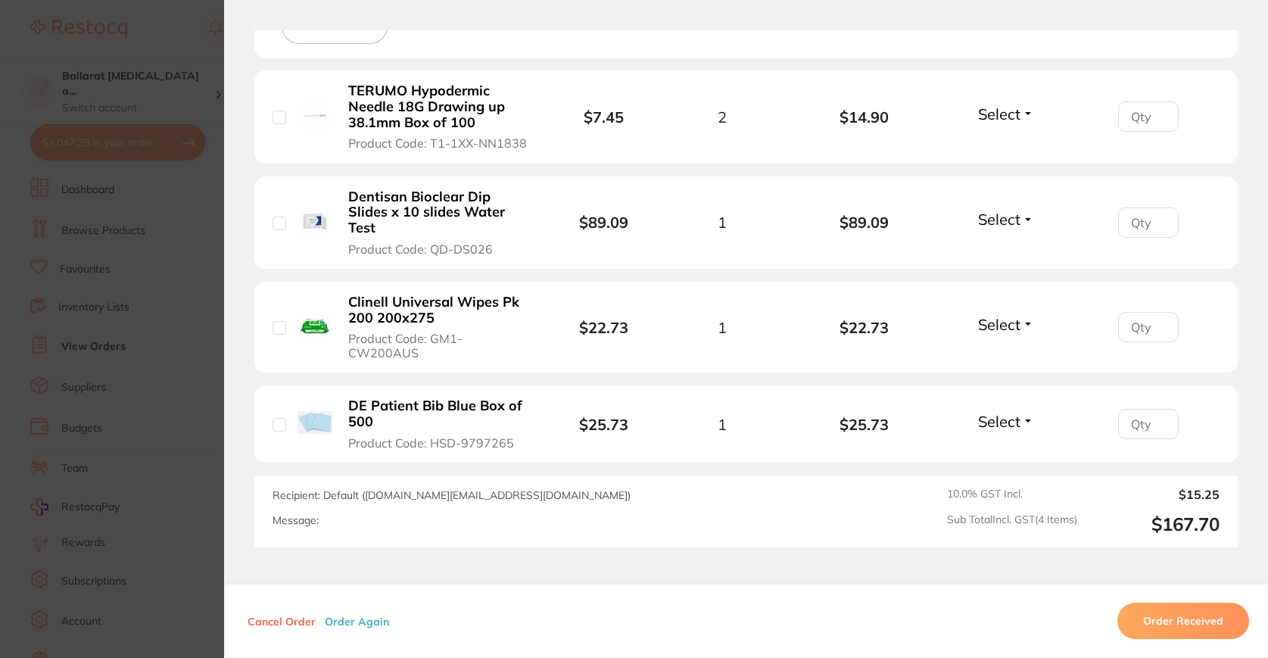
scroll to position [467, 0]
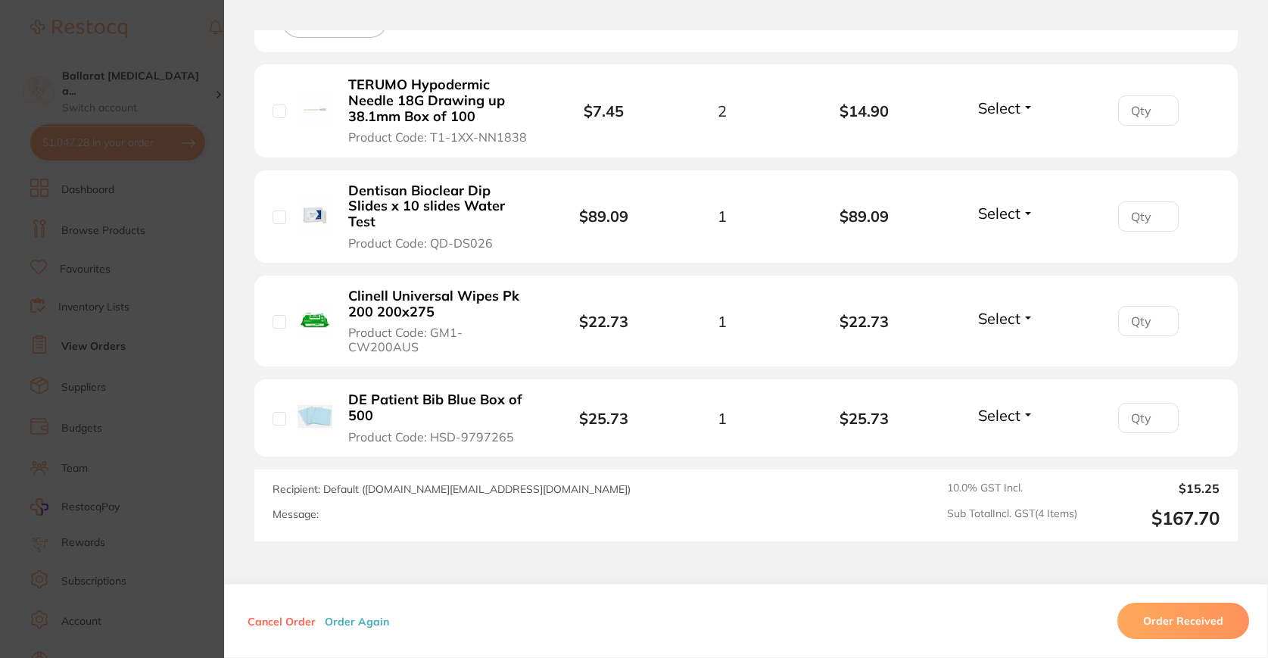
click at [446, 198] on b "Dentisan Bioclear Dip Slides x 10 slides Water Test" at bounding box center [438, 206] width 181 height 47
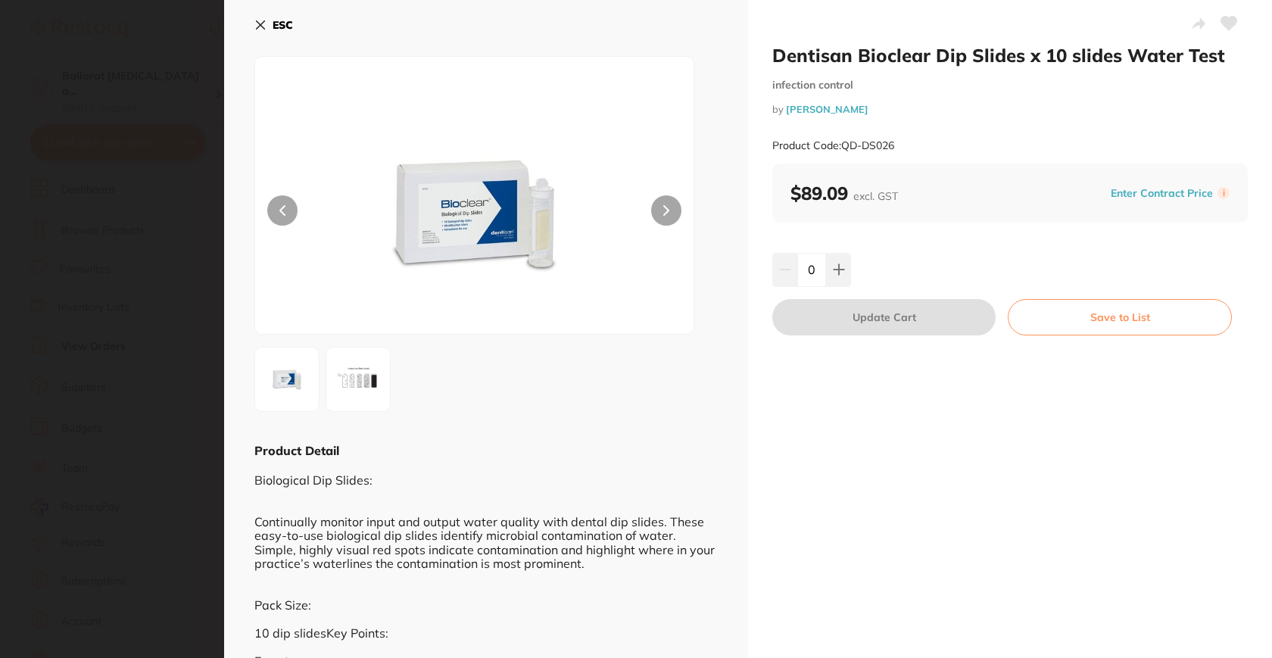
scroll to position [0, 0]
click at [269, 35] on button "ESC" at bounding box center [273, 25] width 39 height 26
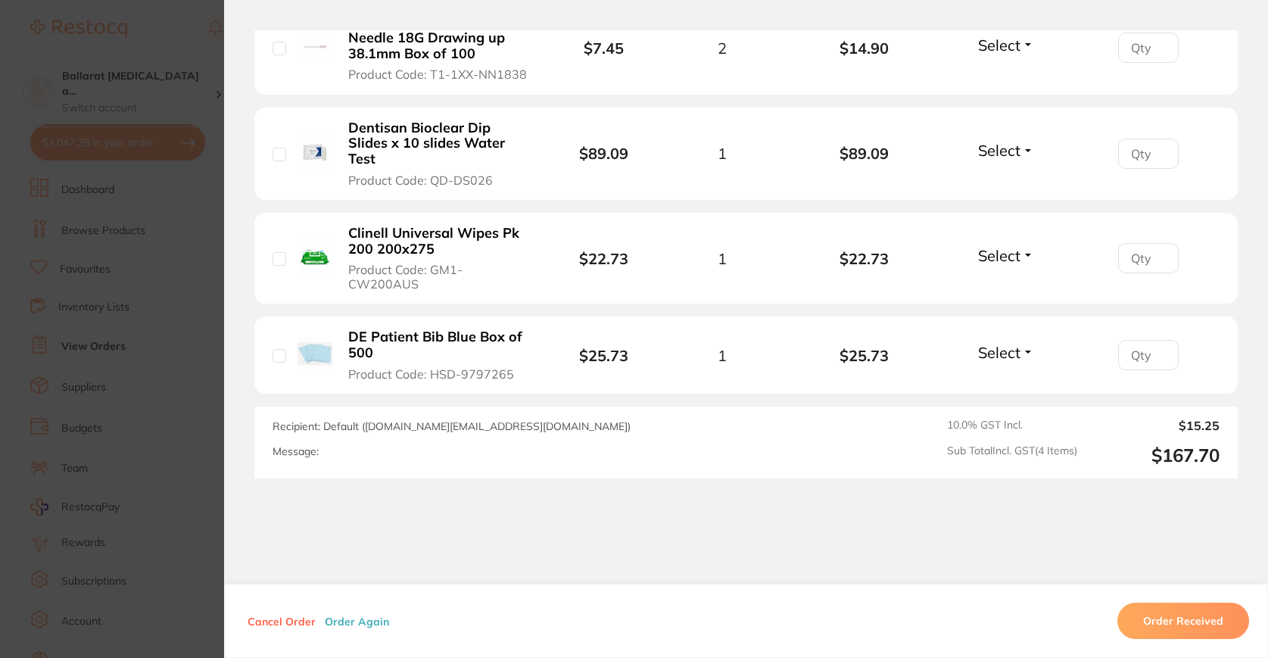
scroll to position [537, 0]
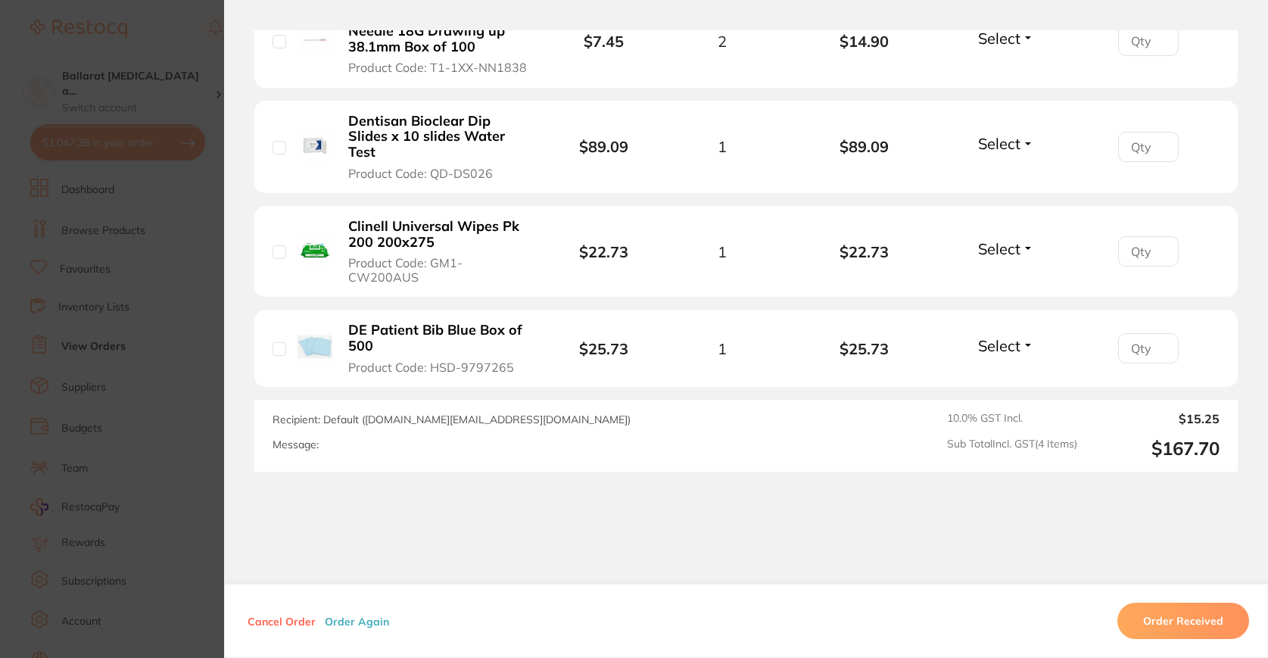
click at [207, 529] on section "Order ID: Restocq- 90113 Order Information Placed Order Order Date [DATE] 19:24…" at bounding box center [634, 329] width 1268 height 658
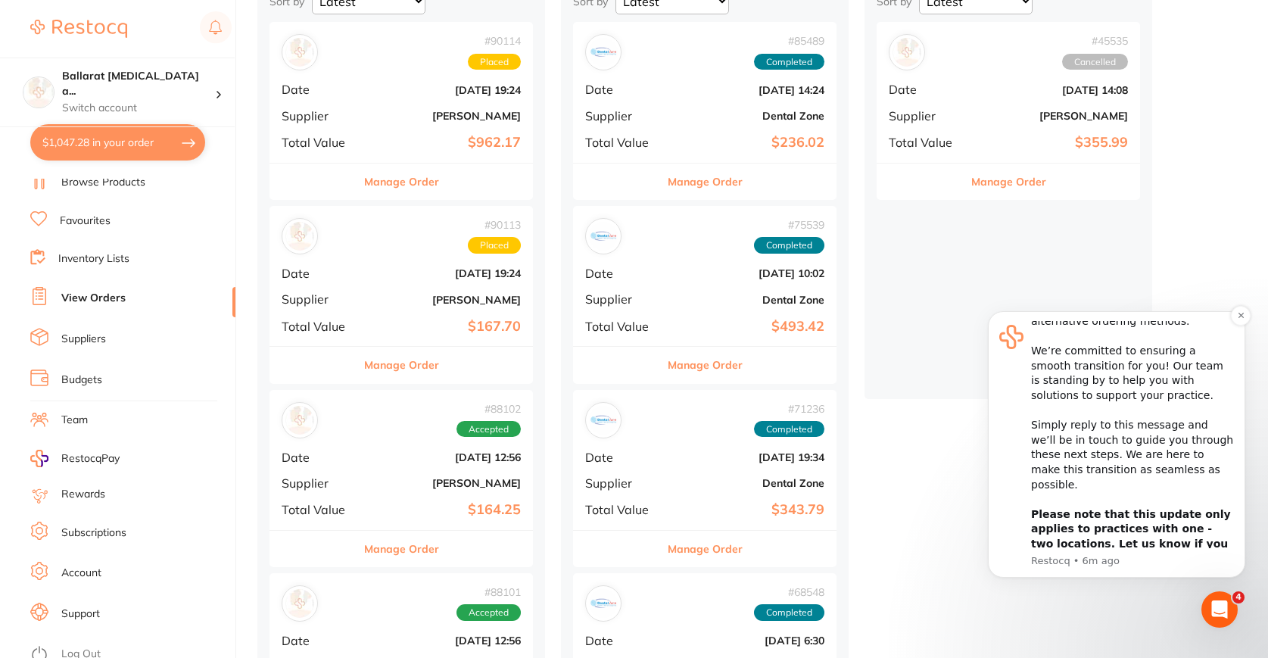
scroll to position [114, 0]
click at [1229, 594] on div "Open Intercom Messenger" at bounding box center [1217, 607] width 50 height 50
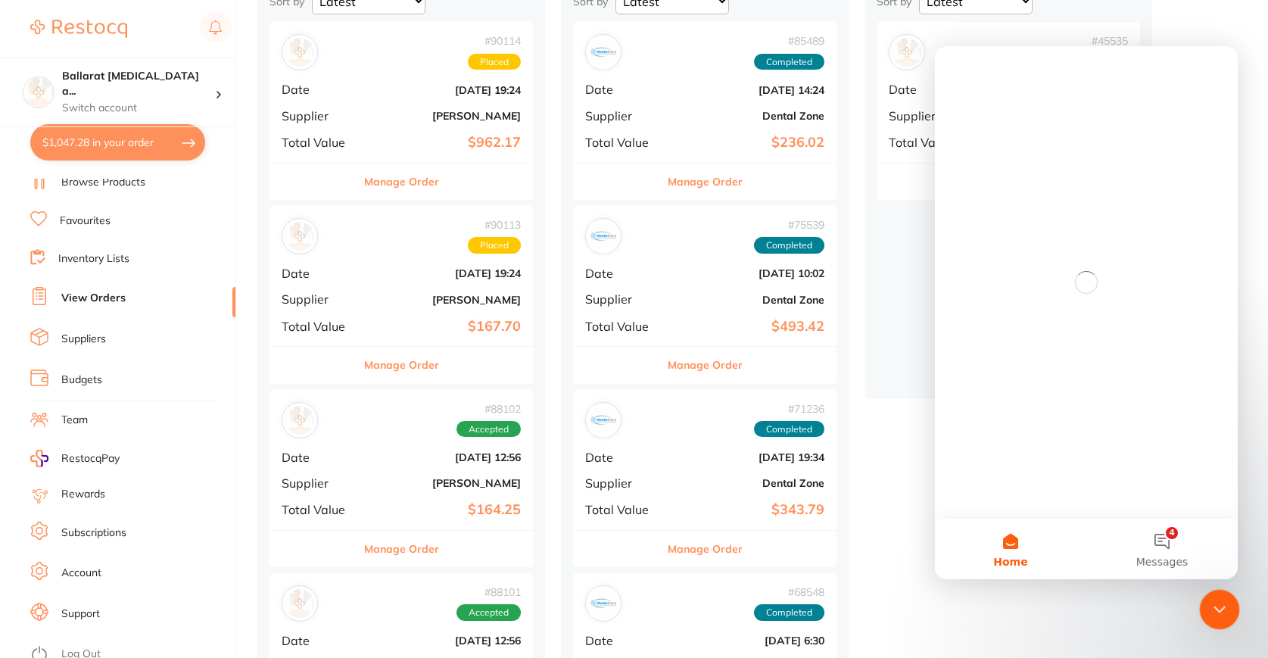
scroll to position [0, 0]
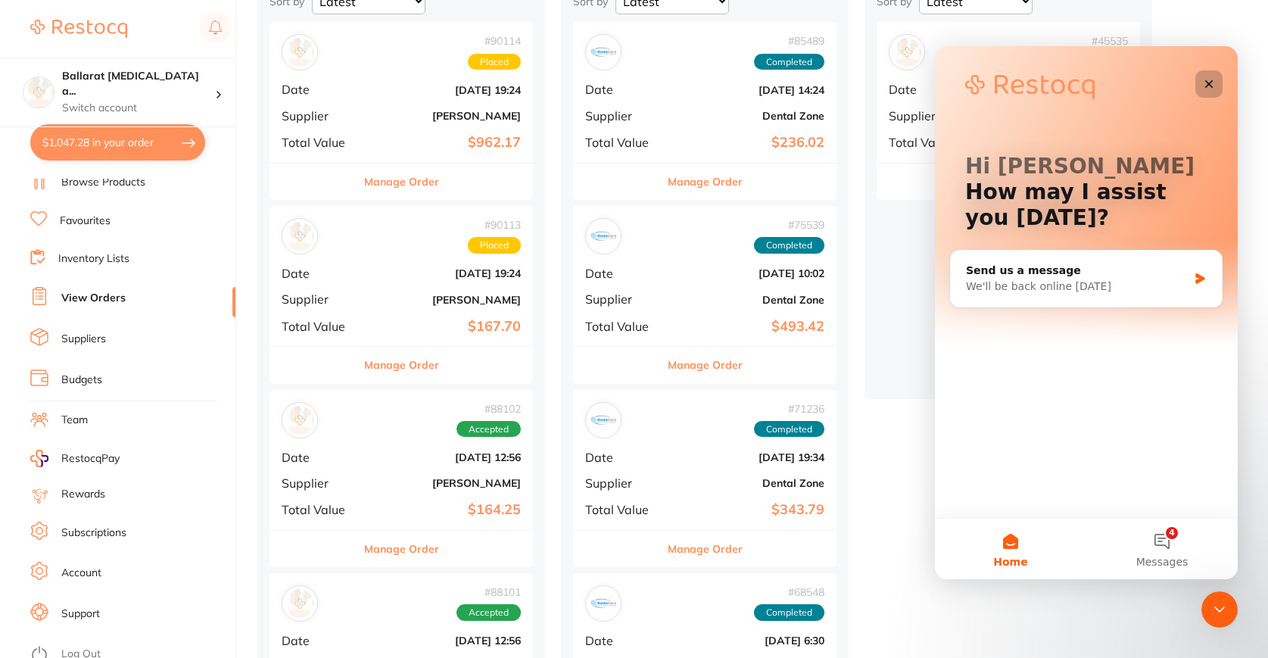
click at [1208, 80] on icon "Close" at bounding box center [1209, 84] width 12 height 12
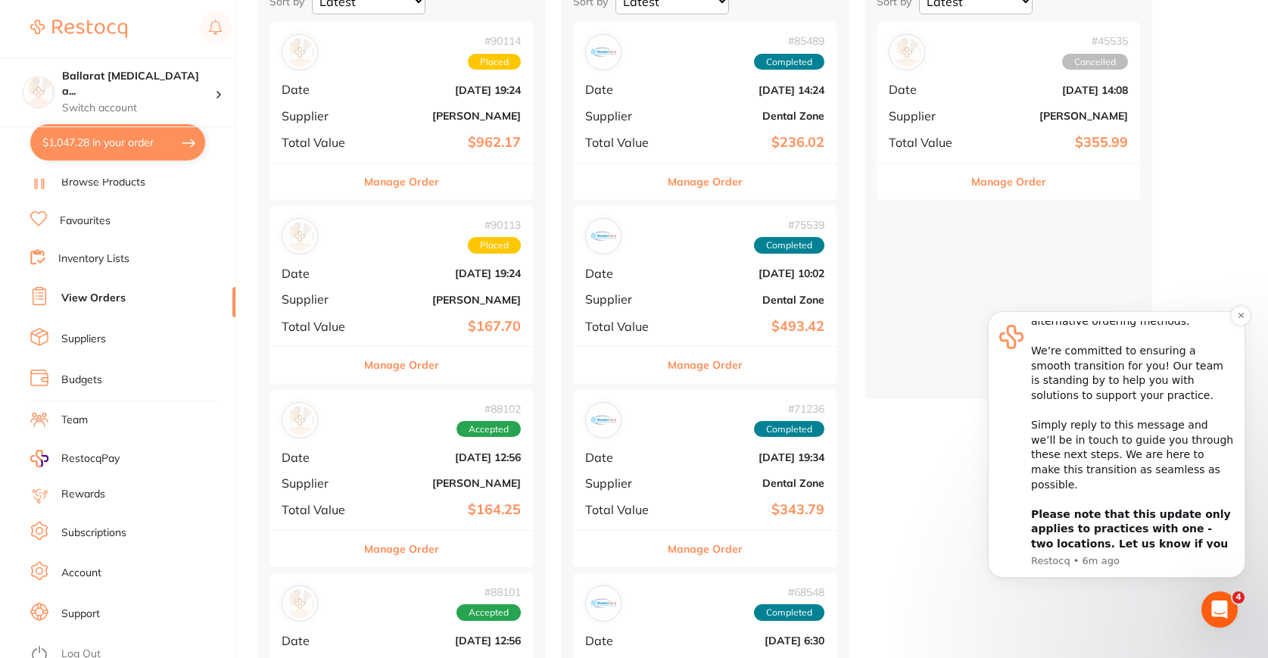
scroll to position [114, 0]
click at [1138, 457] on div "Hi [PERSON_NAME], ​ Starting [DATE], we’re making some updates to our product o…" at bounding box center [1132, 385] width 203 height 356
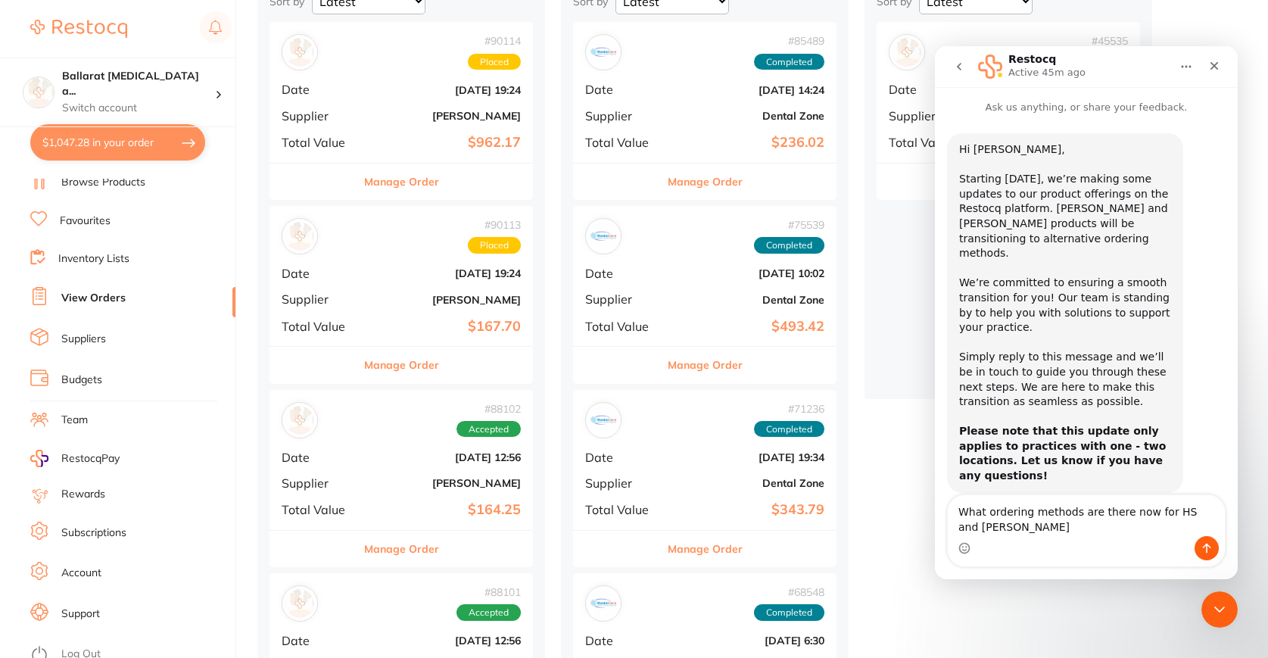
type textarea "What ordering methods are there now for HS and [PERSON_NAME]?"
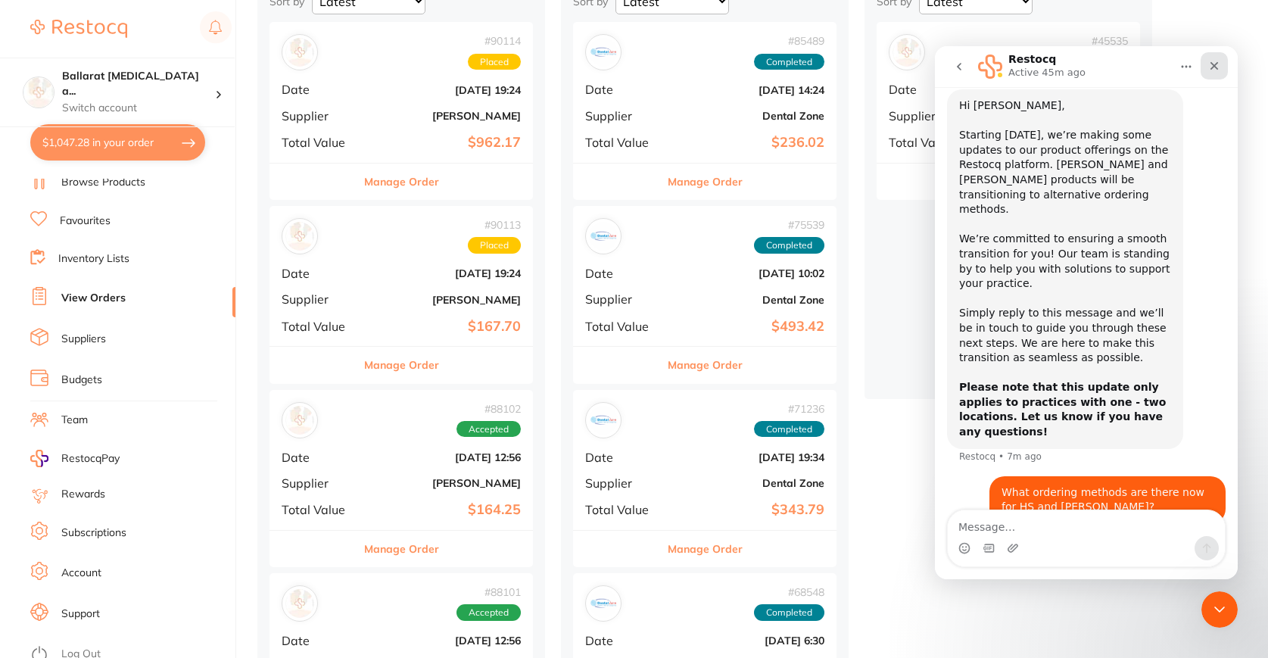
drag, startPoint x: 1218, startPoint y: 55, endPoint x: 2153, endPoint y: 101, distance: 936.1
click at [1218, 55] on div "Close" at bounding box center [1214, 65] width 27 height 27
